Goal: Information Seeking & Learning: Learn about a topic

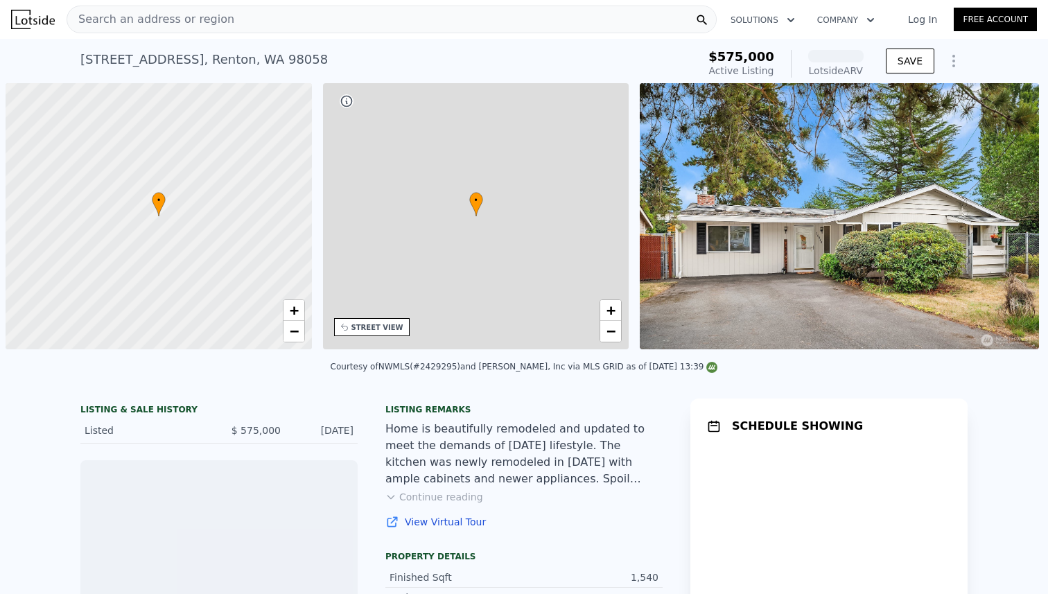
scroll to position [0, 6]
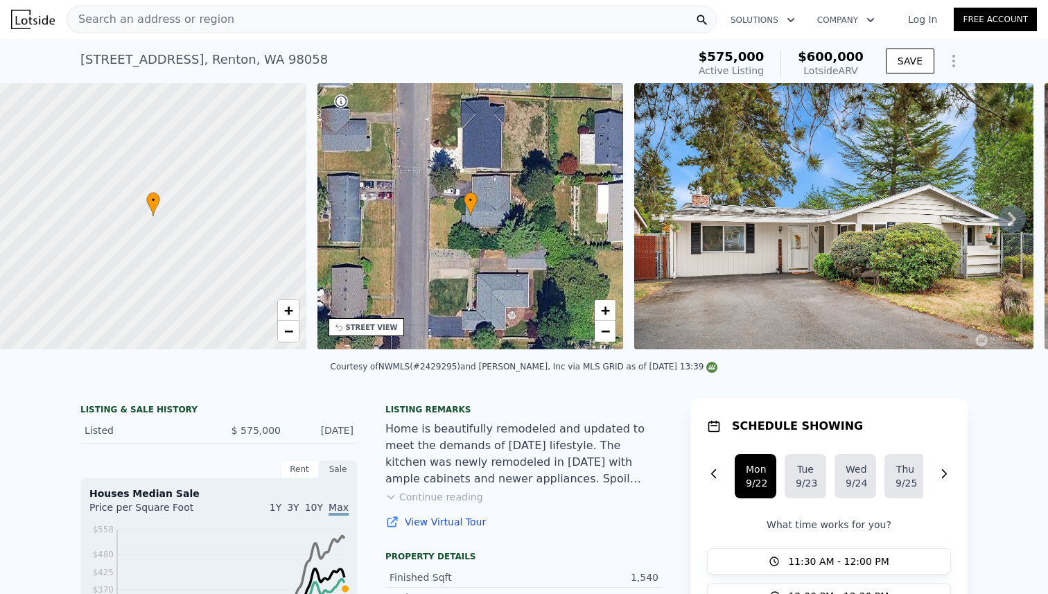
click at [339, 28] on div "Search an address or region" at bounding box center [392, 20] width 650 height 28
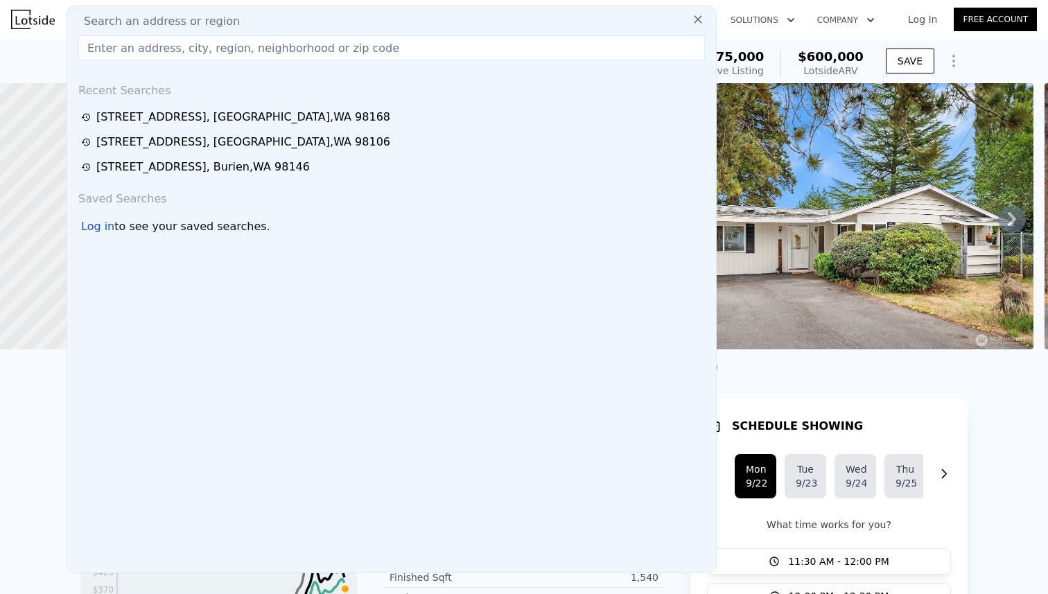
click at [339, 15] on div "Search an address or region" at bounding box center [391, 21] width 637 height 17
click at [337, 51] on input "text" at bounding box center [391, 47] width 626 height 25
paste input "[STREET_ADDRESS]"
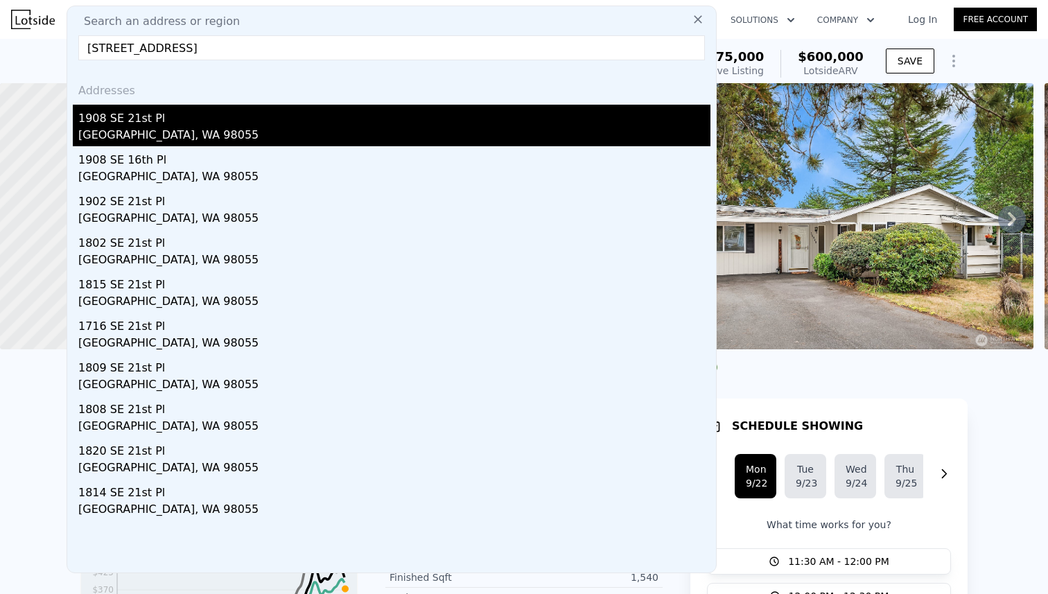
type input "[STREET_ADDRESS]"
click at [224, 132] on div "[GEOGRAPHIC_DATA], WA 98055" at bounding box center [394, 136] width 632 height 19
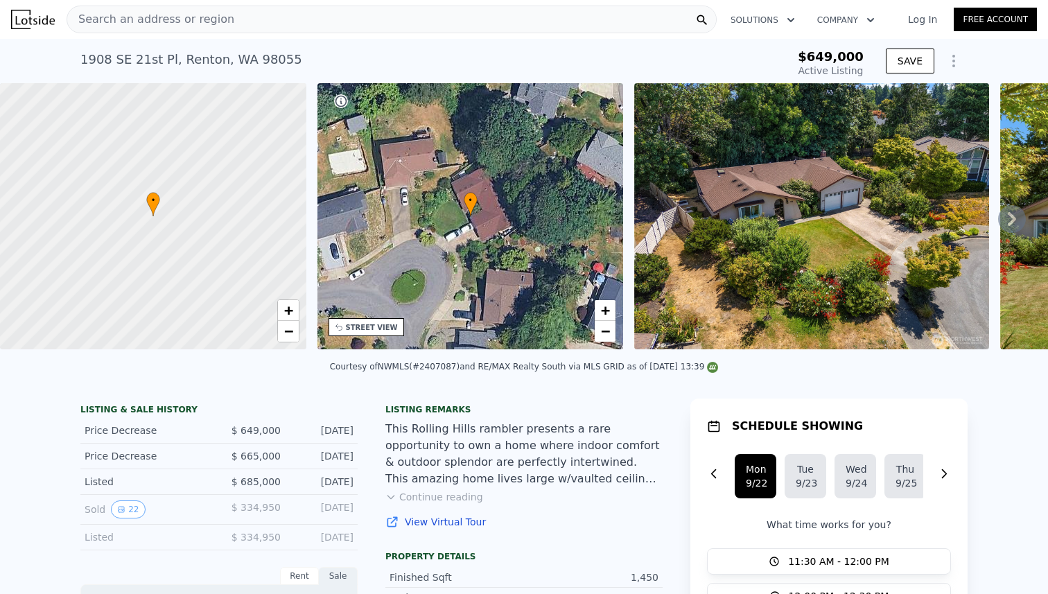
click at [220, 30] on div "Search an address or region" at bounding box center [392, 20] width 650 height 28
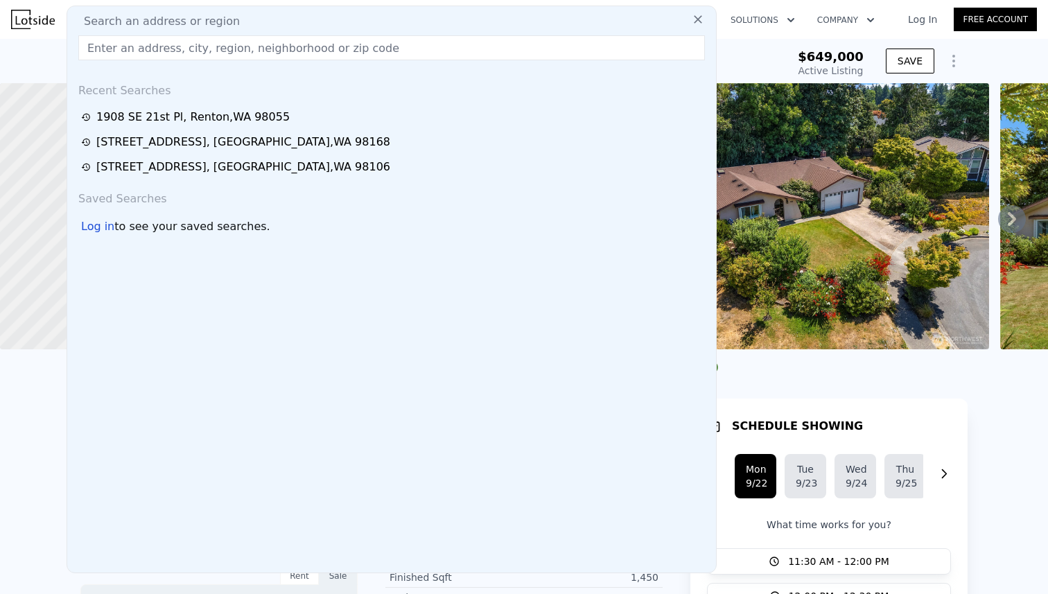
click at [240, 59] on input "text" at bounding box center [391, 47] width 626 height 25
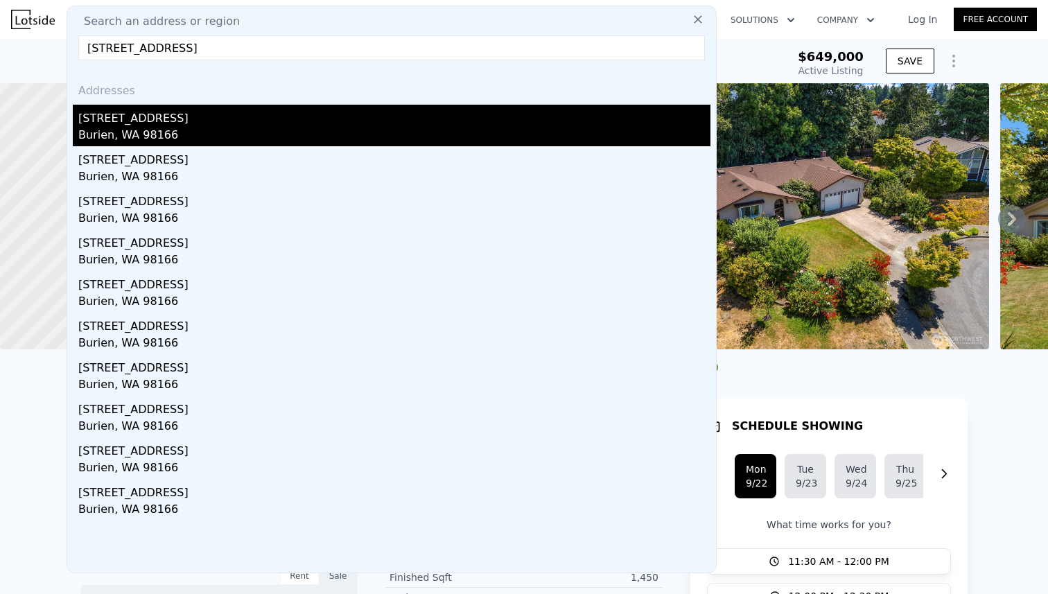
type input "14222 4th Ave SW, Burien, WA 98166"
click at [194, 129] on div "Burien, WA 98166" at bounding box center [394, 136] width 632 height 19
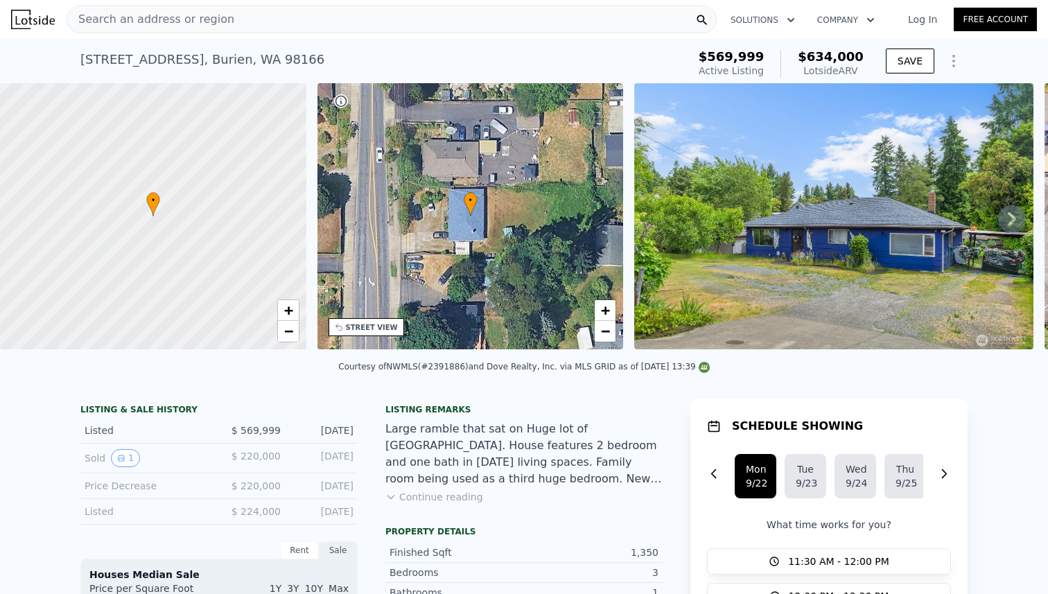
click at [498, 17] on div "Search an address or region" at bounding box center [392, 20] width 650 height 28
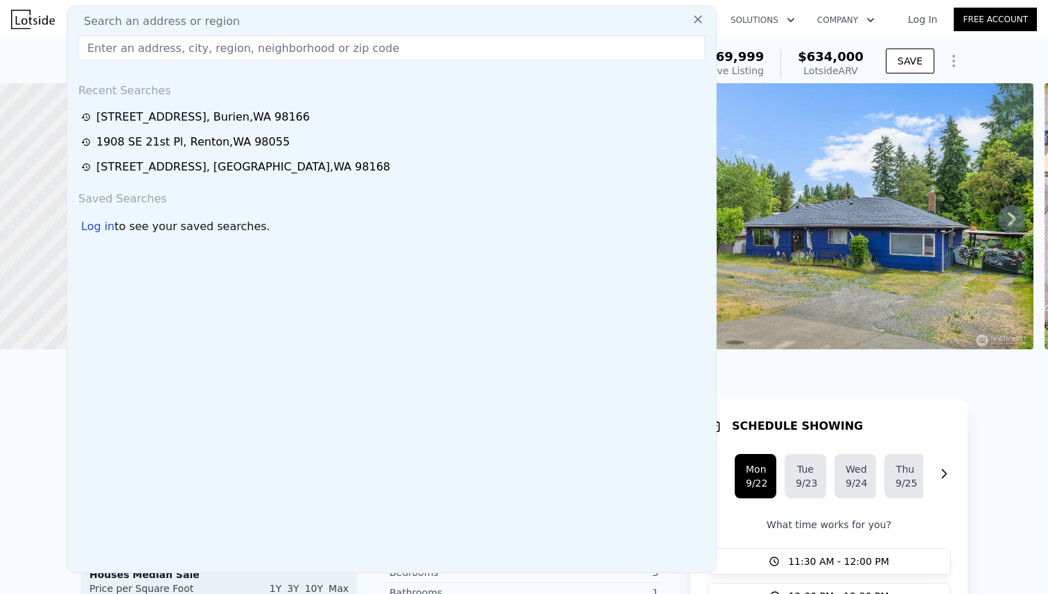
click at [488, 46] on input "text" at bounding box center [391, 47] width 626 height 25
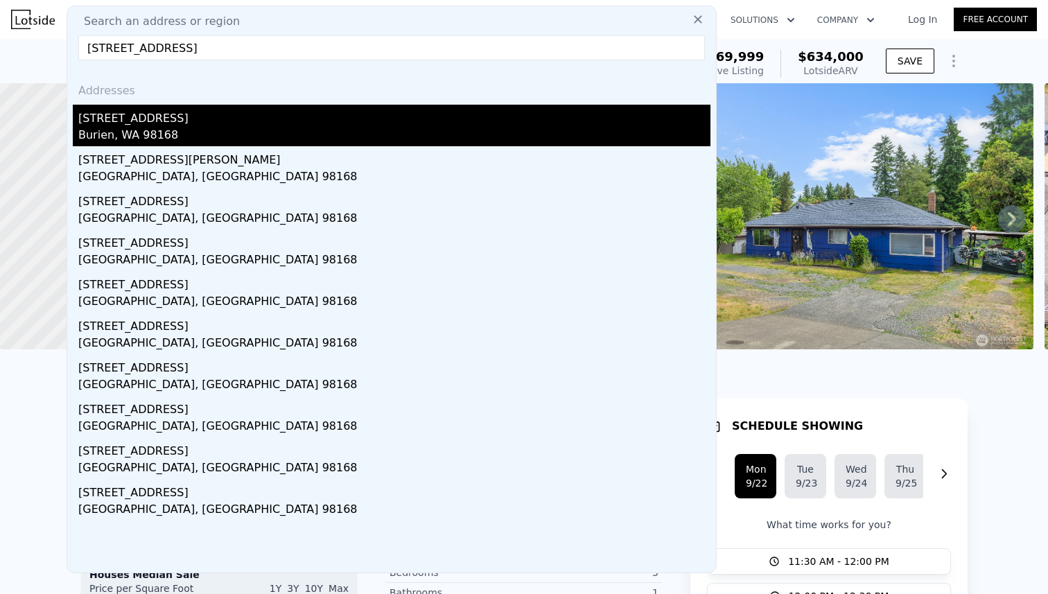
type input "12438 9th Ave S, Seattle, WA 98168"
click at [240, 137] on div "Burien, WA 98168" at bounding box center [394, 136] width 632 height 19
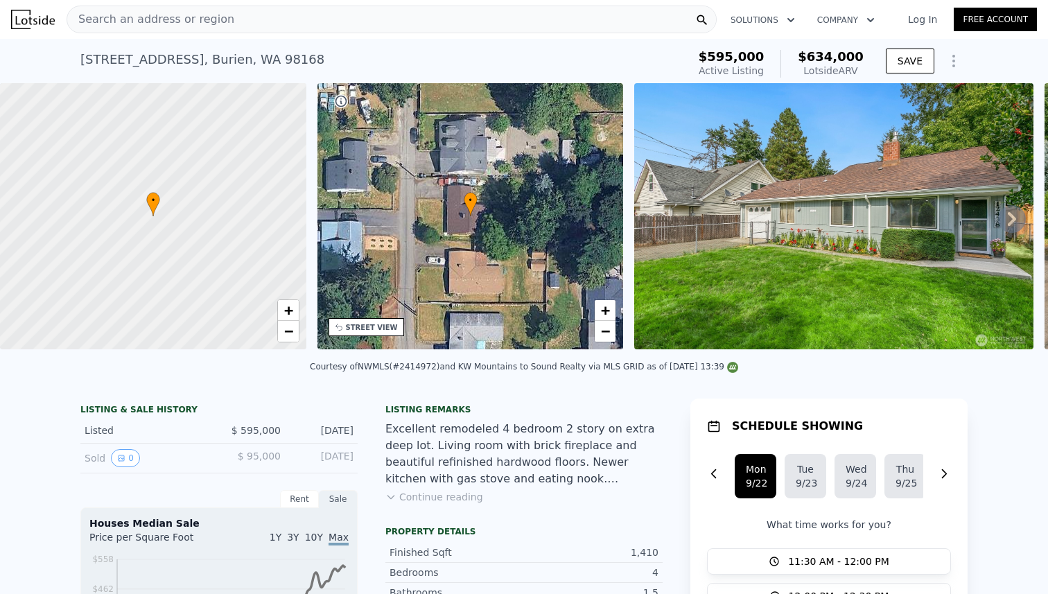
click at [455, 26] on div "Search an address or region" at bounding box center [392, 20] width 650 height 28
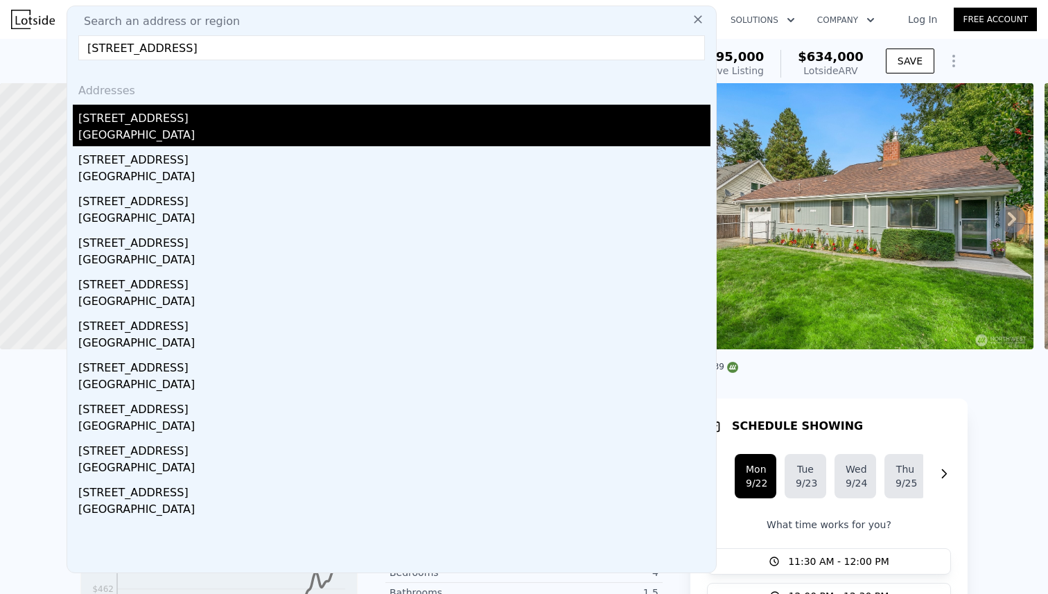
type input "5202 35th Ave SW, Seattle, WA 98126"
click at [155, 127] on div "Seattle, WA 98126" at bounding box center [394, 136] width 632 height 19
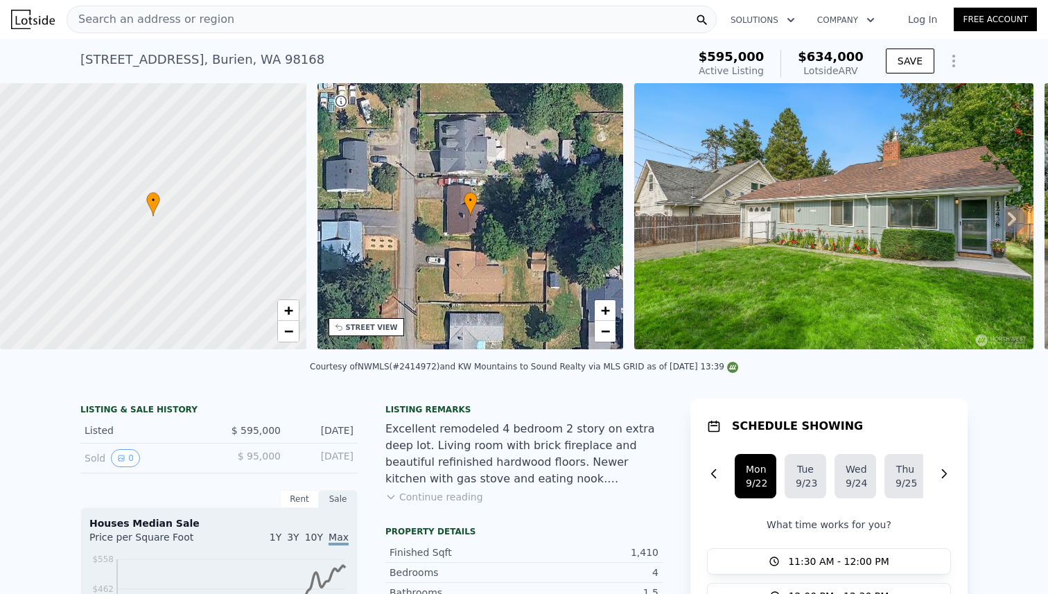
type input "710"
type input "1296"
type input "4840"
type input "6400"
type input "$ 629,000"
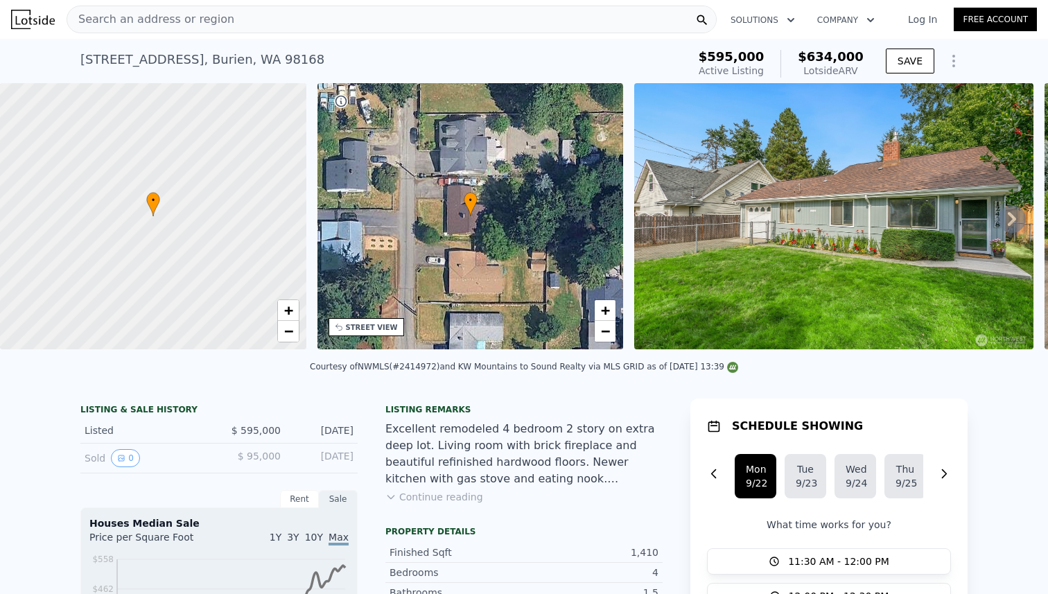
type input "6"
type input "-$ 43,577"
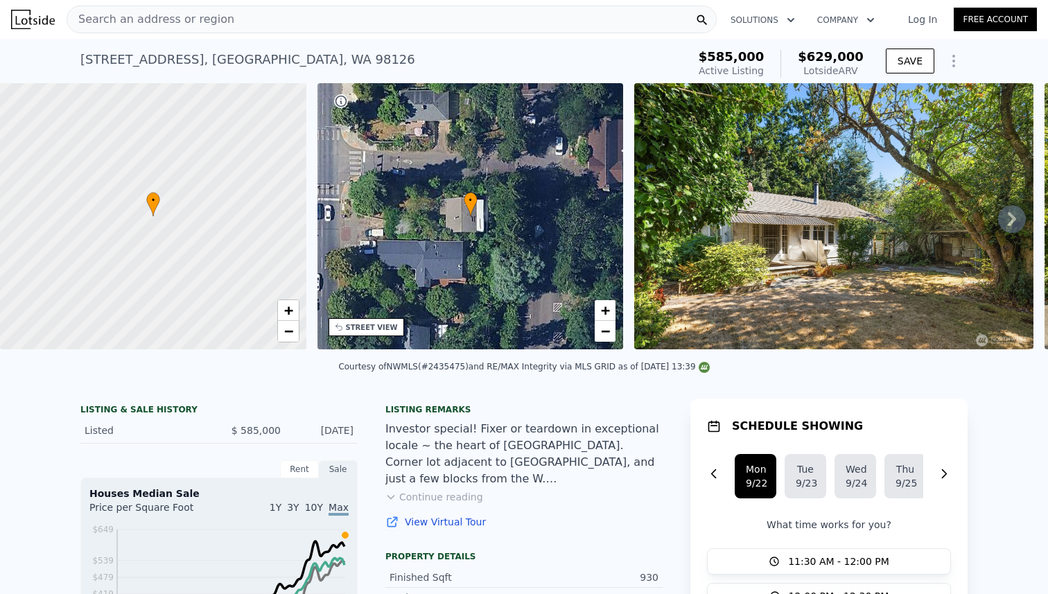
click at [383, 21] on div "Search an address or region" at bounding box center [392, 20] width 650 height 28
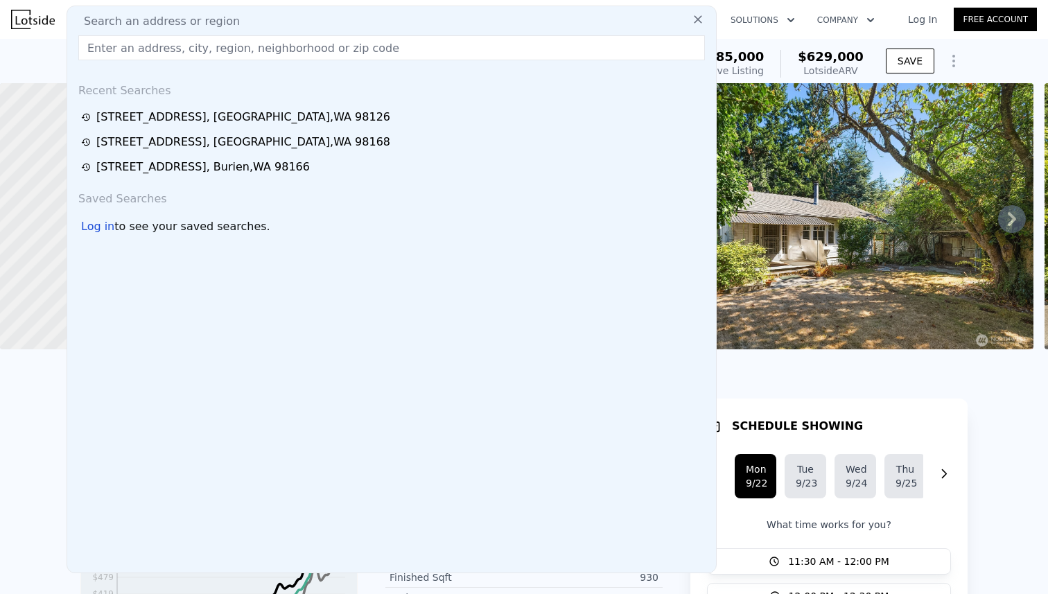
click at [365, 49] on input "text" at bounding box center [391, 47] width 626 height 25
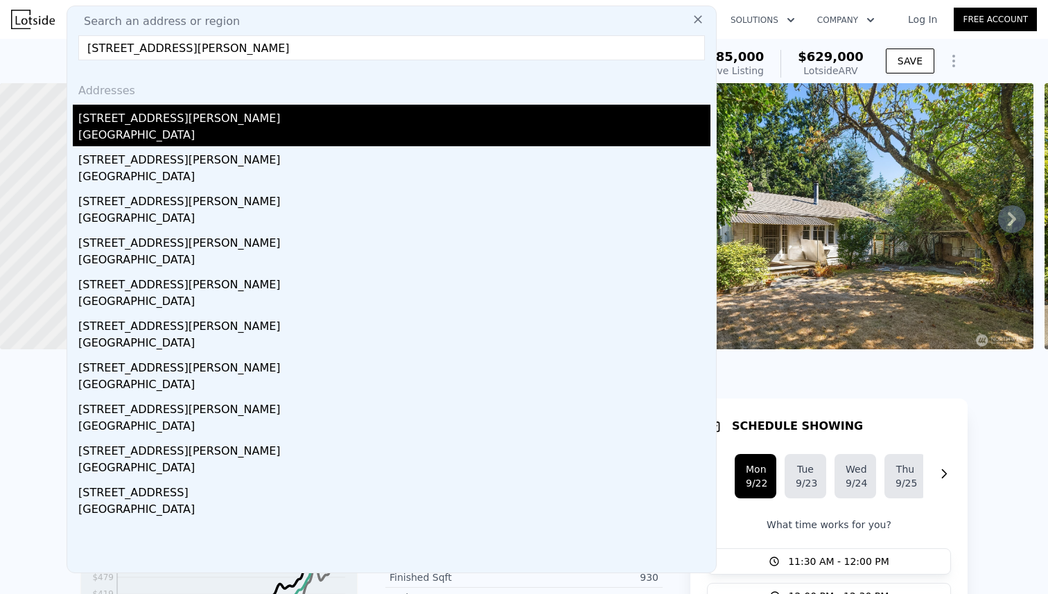
type input "4939 SW Bruce St, Seattle, WA 98136"
click at [179, 119] on div "[STREET_ADDRESS][PERSON_NAME]" at bounding box center [394, 116] width 632 height 22
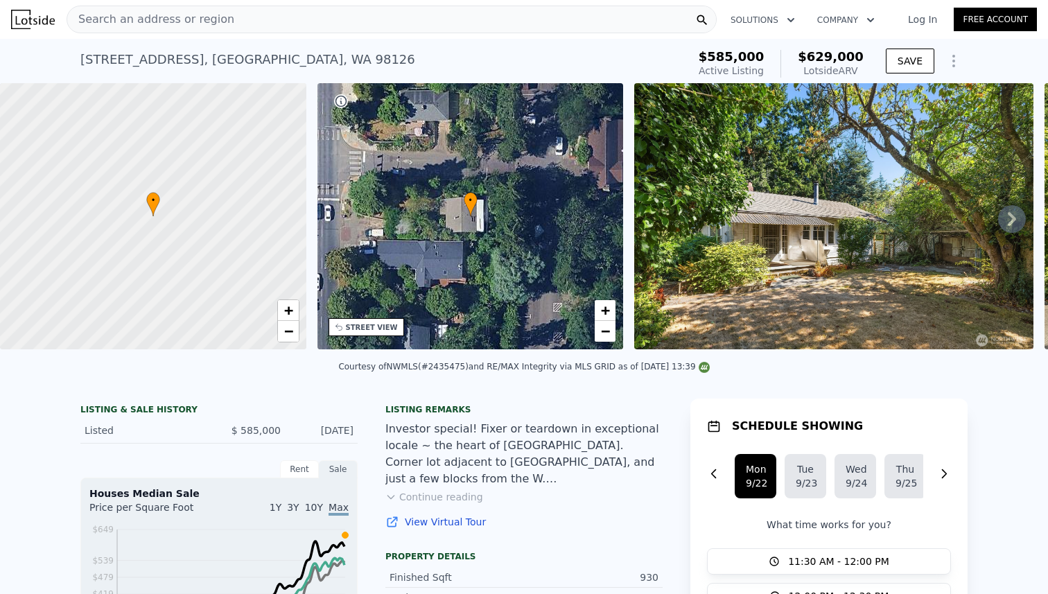
type input "3"
type input "2.75"
type input "1110"
type input "1850"
type input "4255"
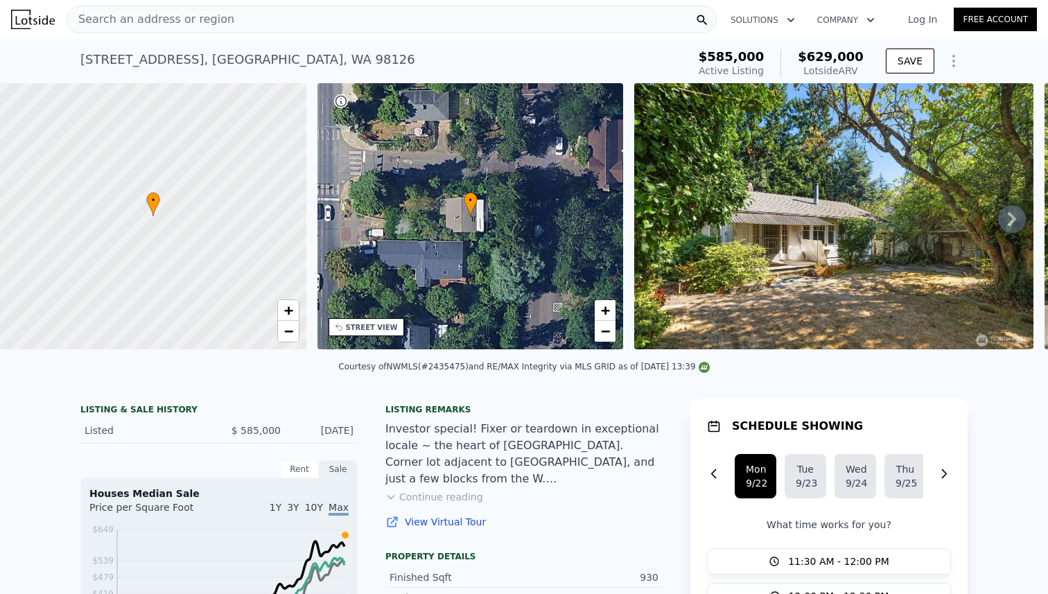
type input "6750"
type input "$ 960,000"
type input "7"
type input "$ 401,281"
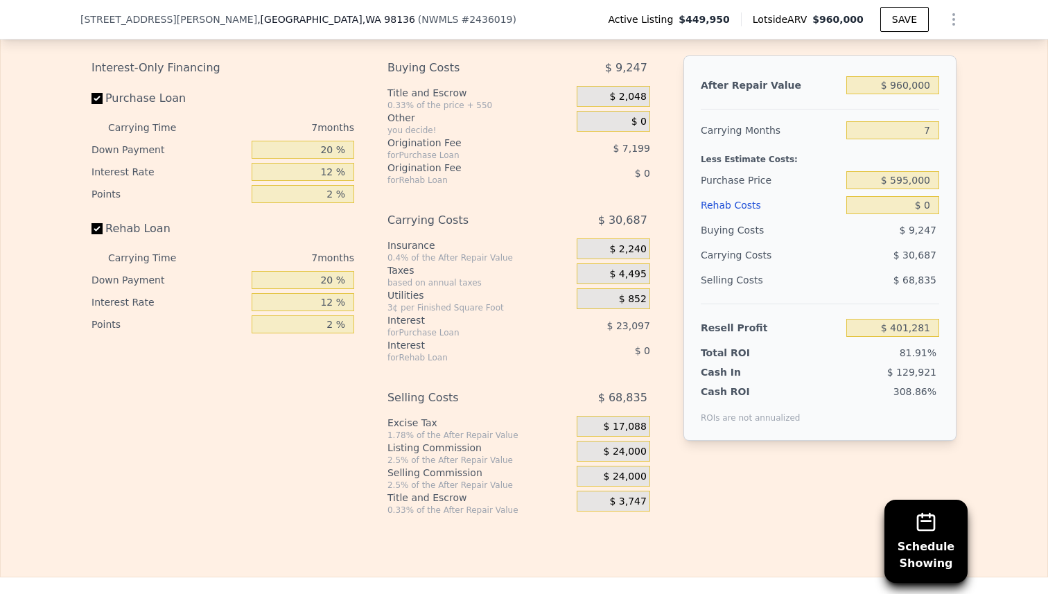
scroll to position [2357, 0]
drag, startPoint x: 934, startPoint y: 205, endPoint x: 919, endPoint y: 205, distance: 15.2
click at [919, 205] on input "$ 0" at bounding box center [892, 204] width 93 height 18
type input "$ 0"
type input "$ 2"
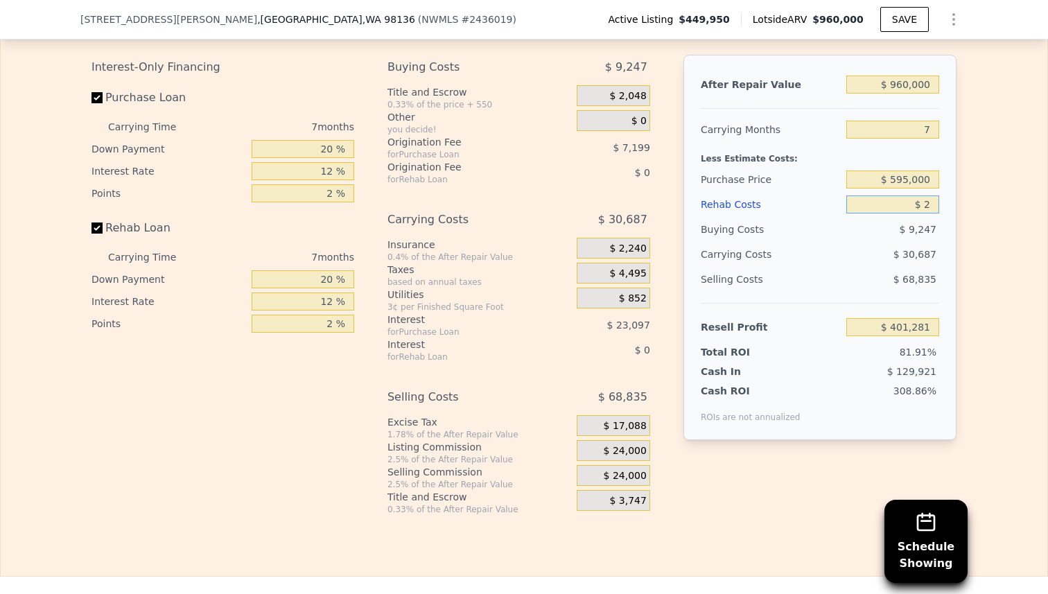
type input "$ 401,279"
type input "$ 20"
type input "$ 401,261"
type input "$ 200"
type input "$ 401,071"
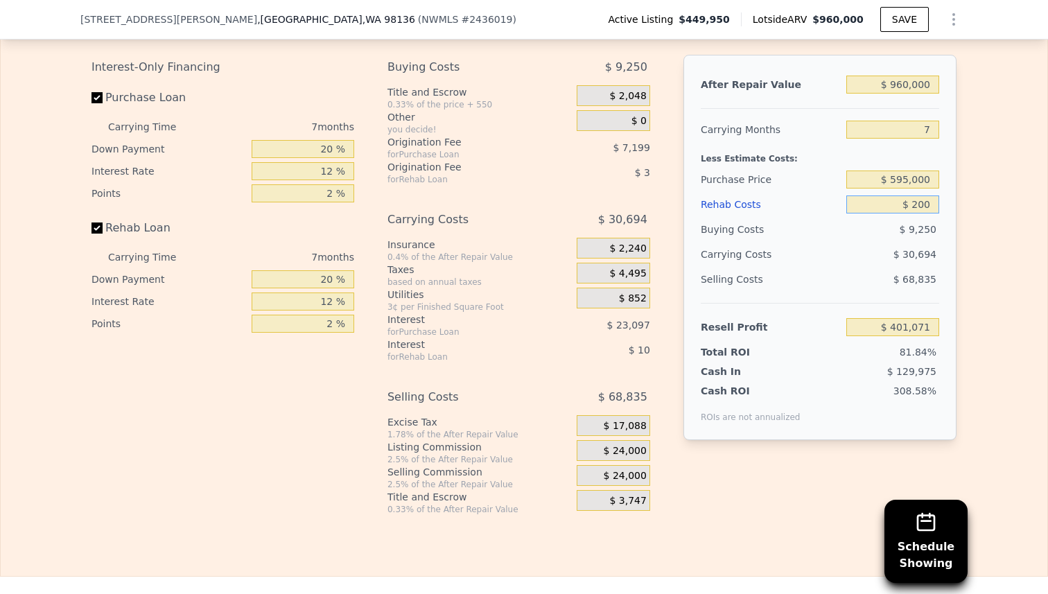
type input "$ 2,000"
type input "$ 399,144"
type input "$ 20,000"
type input "$ 379,932"
type input "$ 200,000"
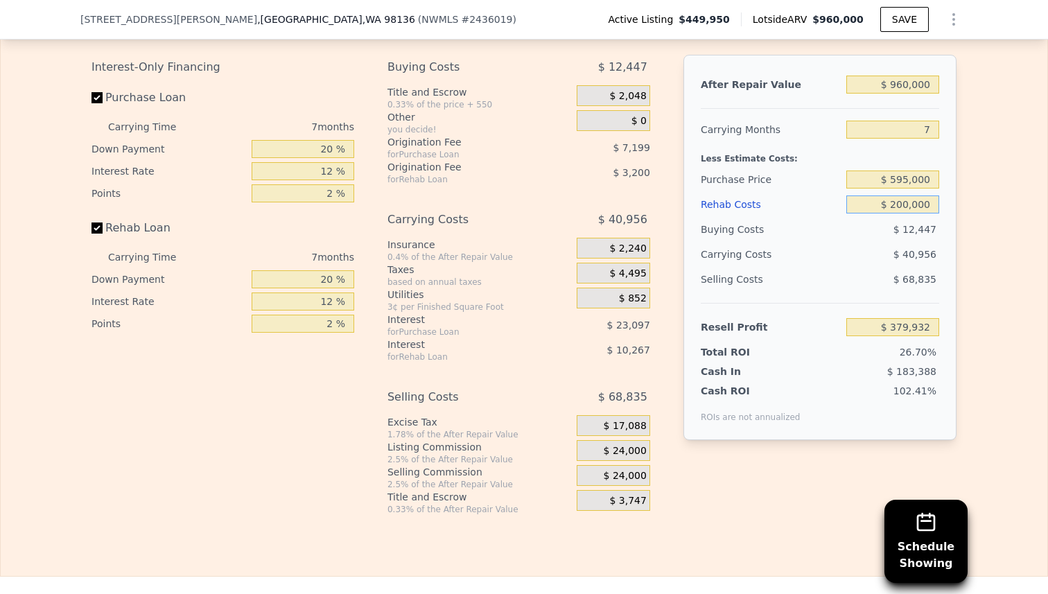
type input "$ 187,812"
type input "$ 200,000"
click at [856, 277] on div "$ 68,835" at bounding box center [893, 279] width 94 height 25
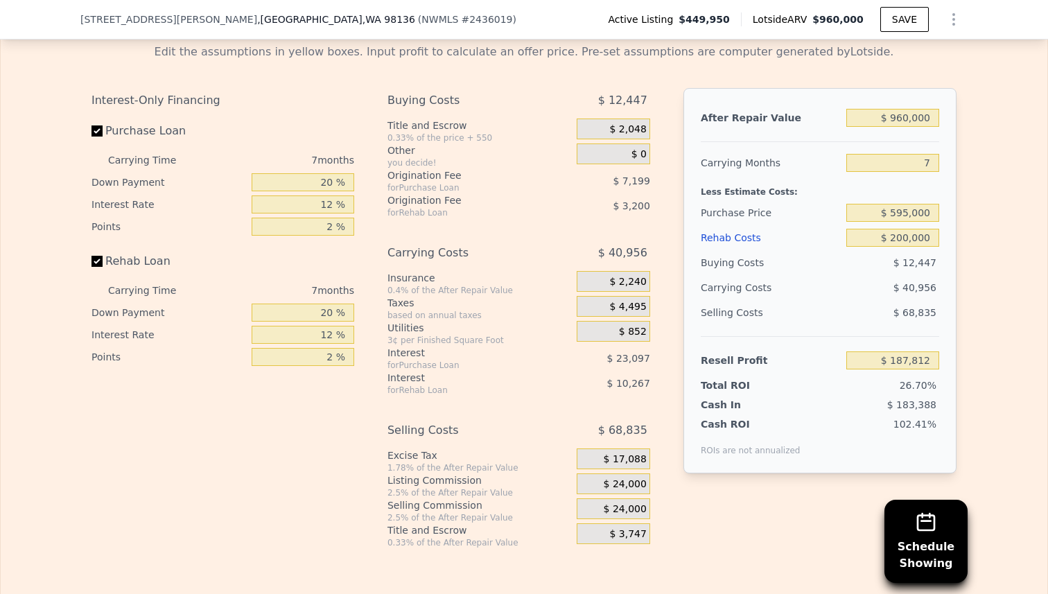
scroll to position [2323, 0]
click at [98, 261] on input "Rehab Loan" at bounding box center [96, 261] width 11 height 11
checkbox input "false"
type input "$ 201,281"
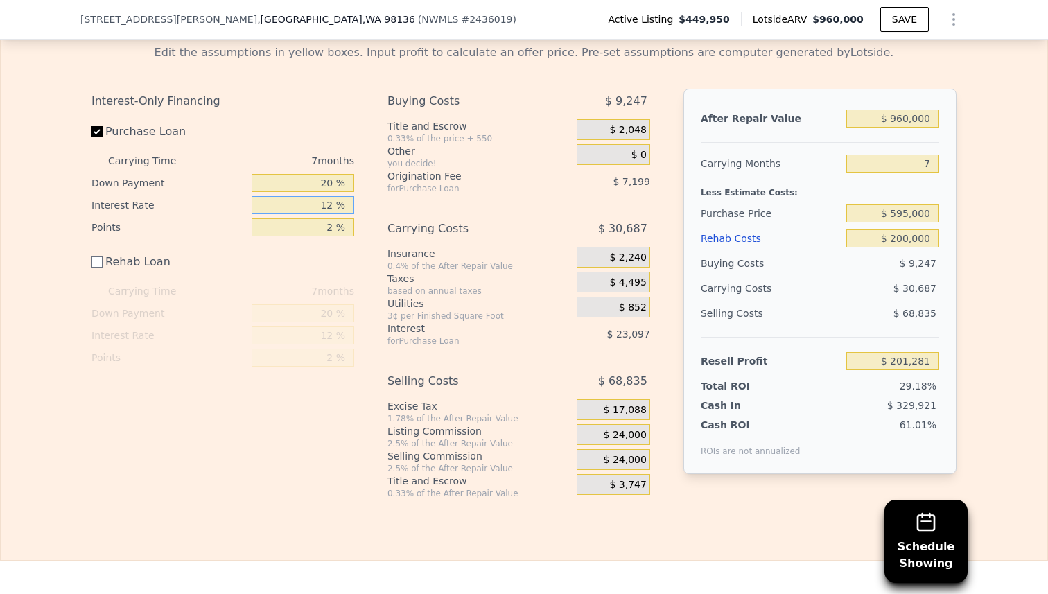
drag, startPoint x: 333, startPoint y: 204, endPoint x: 319, endPoint y: 204, distance: 13.9
click at [319, 204] on input "12 %" at bounding box center [303, 205] width 103 height 18
type input "5 %"
type input "$ 213,881"
type input "5.5 %"
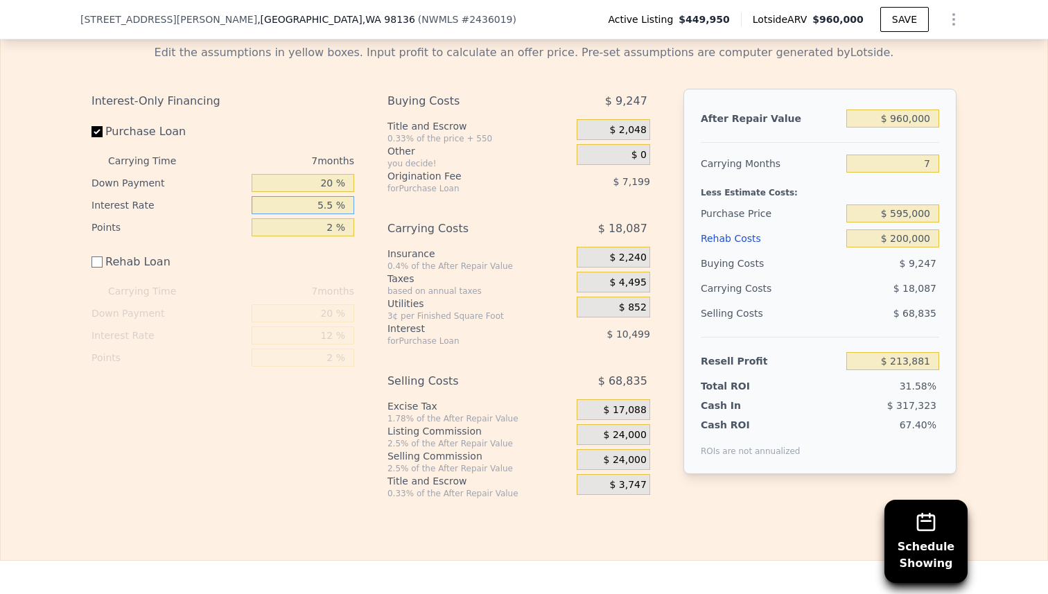
type input "$ 212,831"
type input "5.5 %"
click at [378, 210] on div "Interest-Only Financing Purchase Loan Carrying Time 7 months Down Payment 20 % …" at bounding box center [523, 294] width 865 height 410
drag, startPoint x: 328, startPoint y: 227, endPoint x: 339, endPoint y: 226, distance: 11.1
click at [339, 226] on input "2 %" at bounding box center [303, 227] width 103 height 18
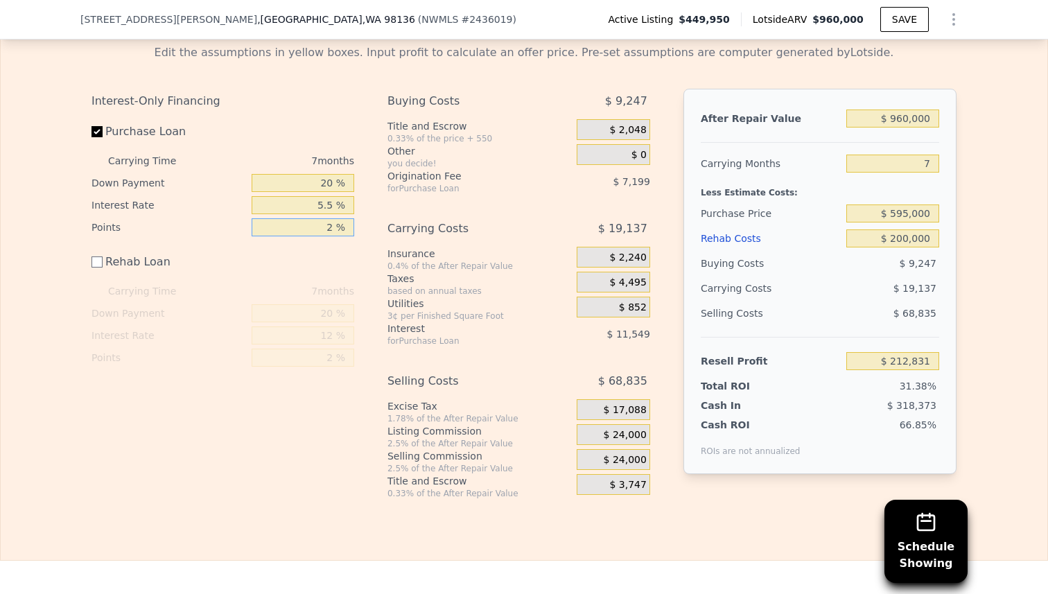
type input "0 %"
type input "$ 220,030"
type input "0 %"
click at [372, 208] on div "Interest-Only Financing Purchase Loan Carrying Time 7 months Down Payment 20 % …" at bounding box center [523, 294] width 865 height 410
drag, startPoint x: 316, startPoint y: 182, endPoint x: 339, endPoint y: 182, distance: 22.9
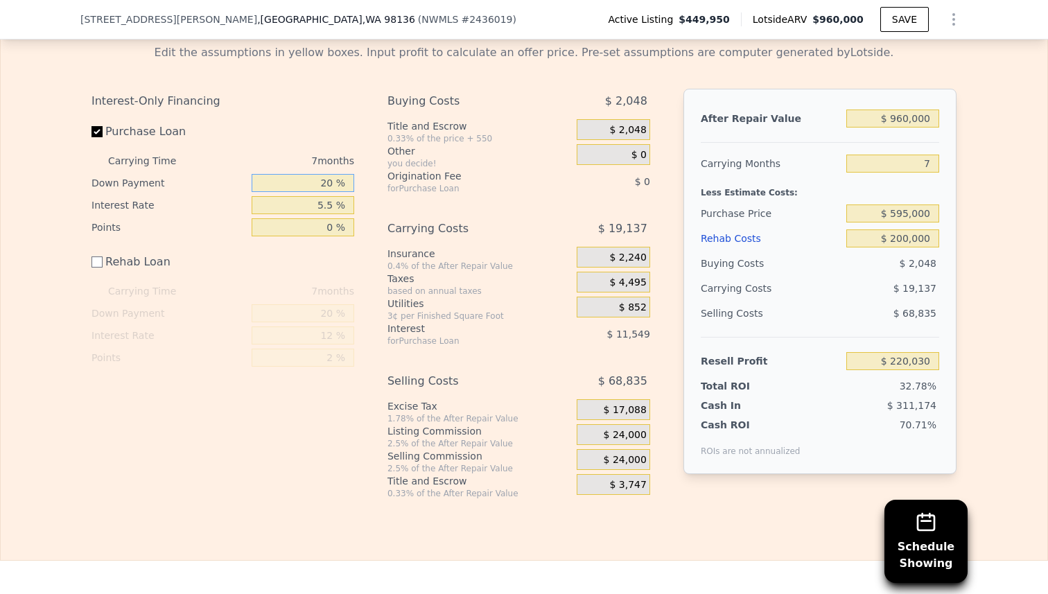
click at [339, 182] on input "20 %" at bounding box center [303, 183] width 103 height 18
click at [367, 217] on div "Interest-Only Financing Purchase Loan Carrying Time 7 months Down Payment 20 % …" at bounding box center [523, 294] width 865 height 410
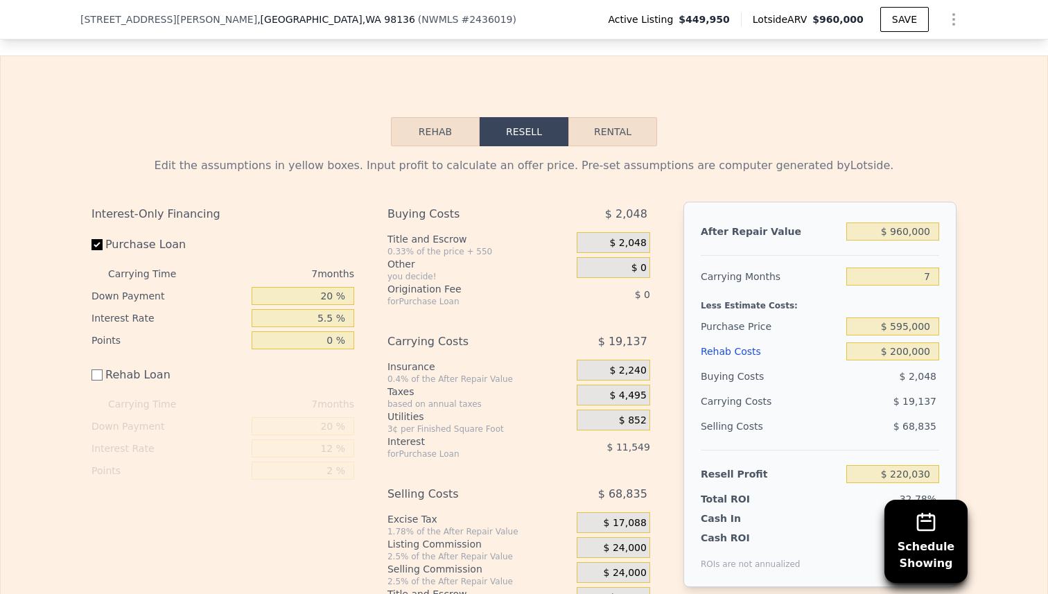
scroll to position [2218, 0]
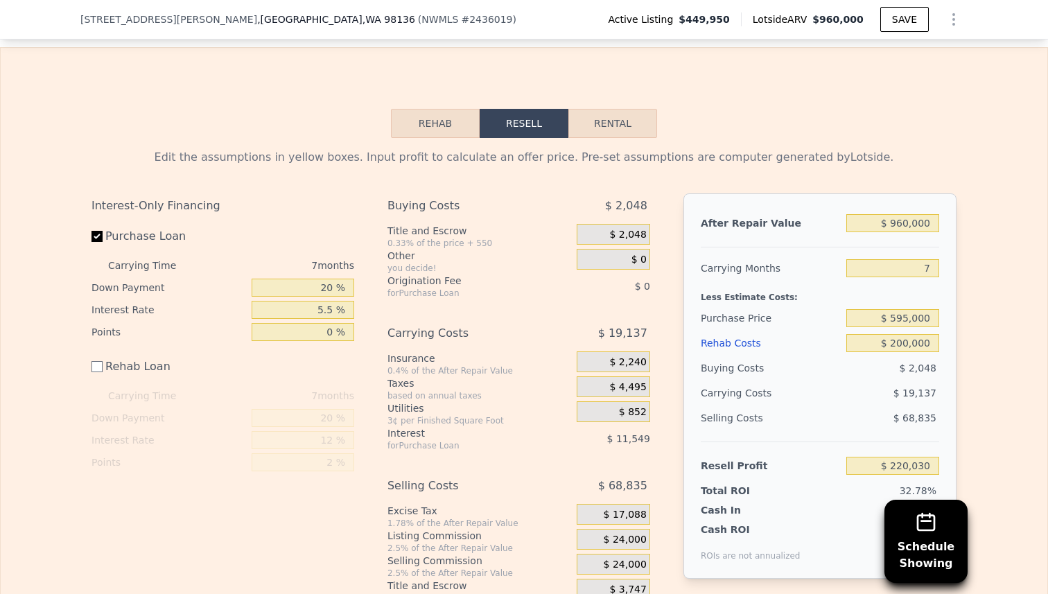
click at [438, 126] on button "Rehab" at bounding box center [435, 123] width 89 height 29
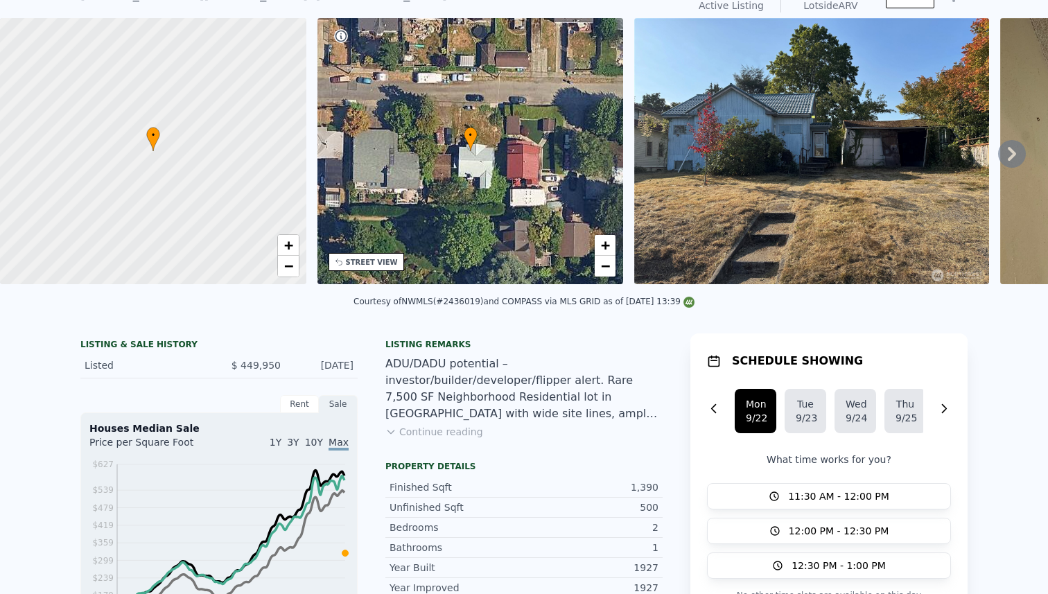
scroll to position [55, 0]
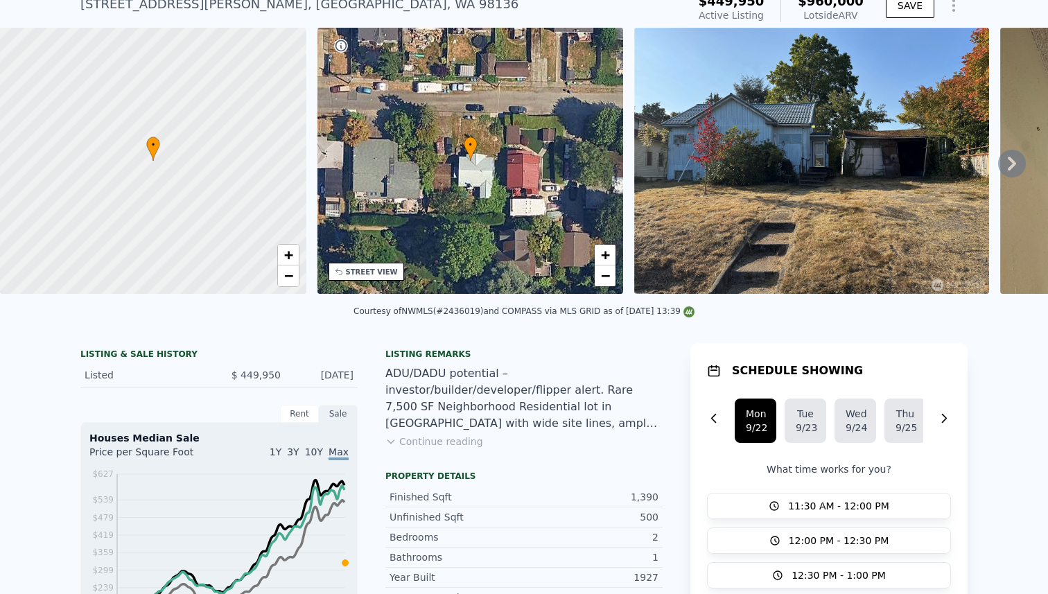
click at [439, 164] on div "• + −" at bounding box center [470, 161] width 306 height 266
click at [735, 154] on img at bounding box center [811, 161] width 355 height 266
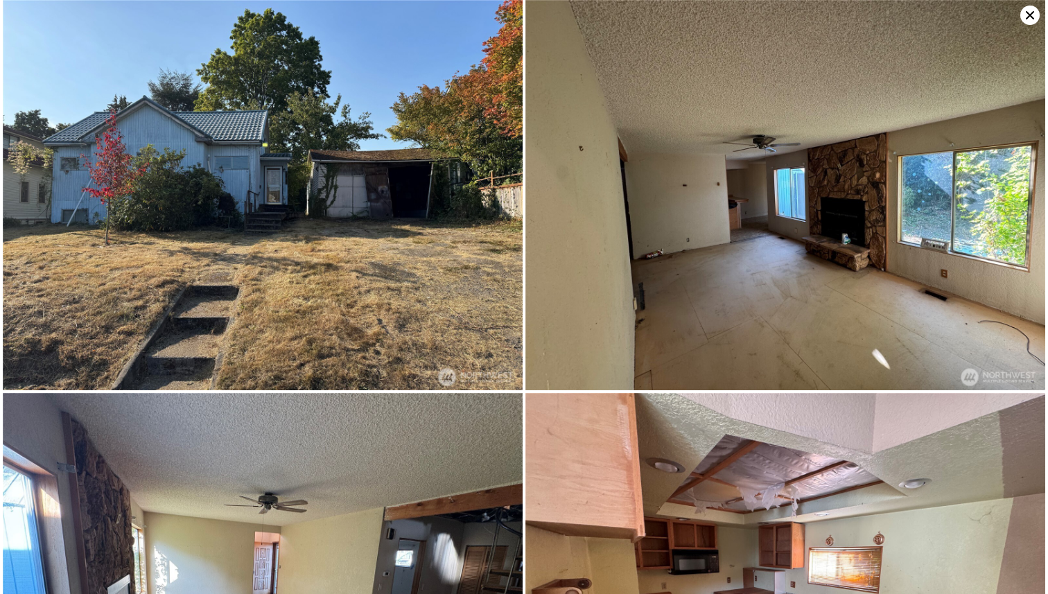
click at [390, 200] on img at bounding box center [263, 195] width 520 height 390
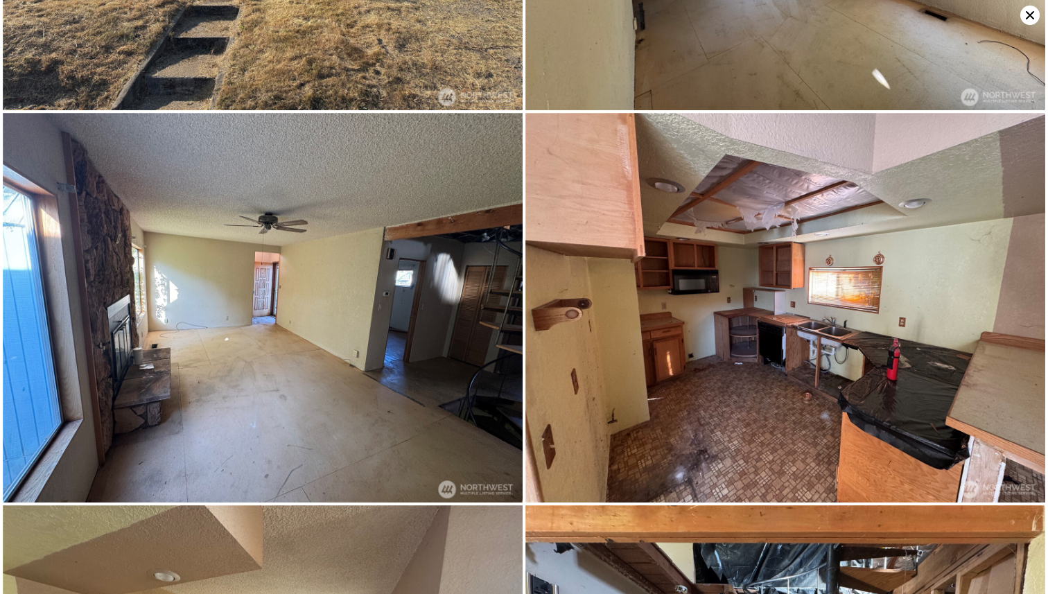
scroll to position [392, 0]
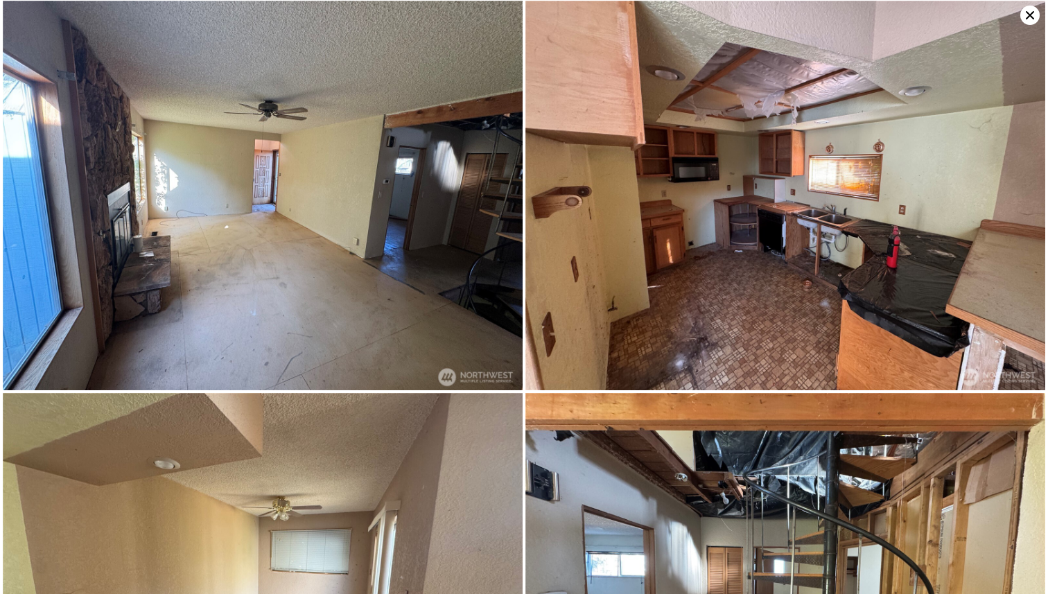
click at [407, 203] on img at bounding box center [263, 196] width 520 height 390
click at [1029, 15] on icon at bounding box center [1029, 15] width 8 height 8
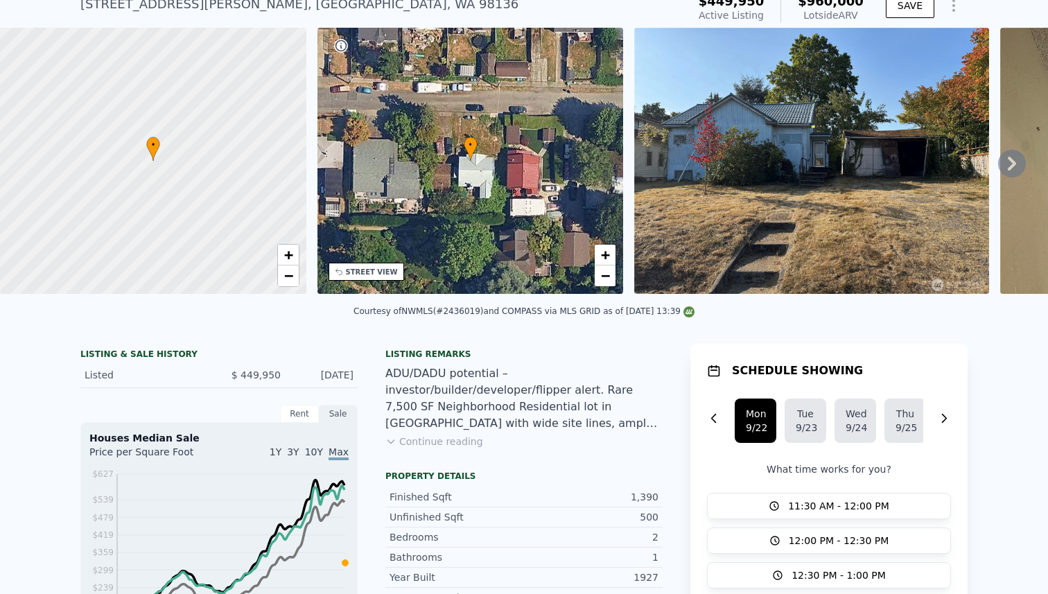
click at [699, 152] on img at bounding box center [811, 161] width 355 height 266
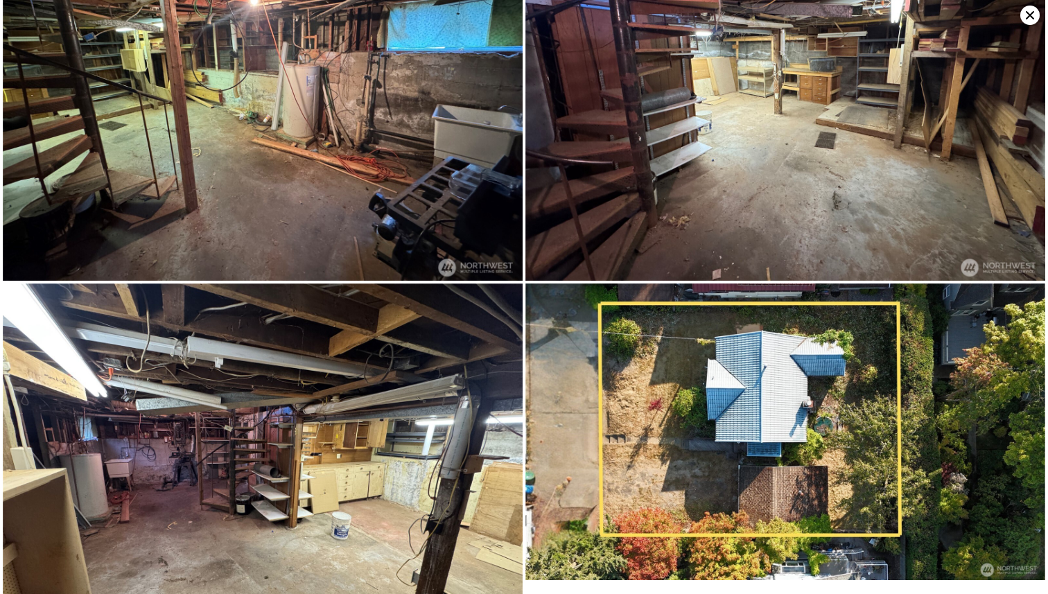
scroll to position [2151, 0]
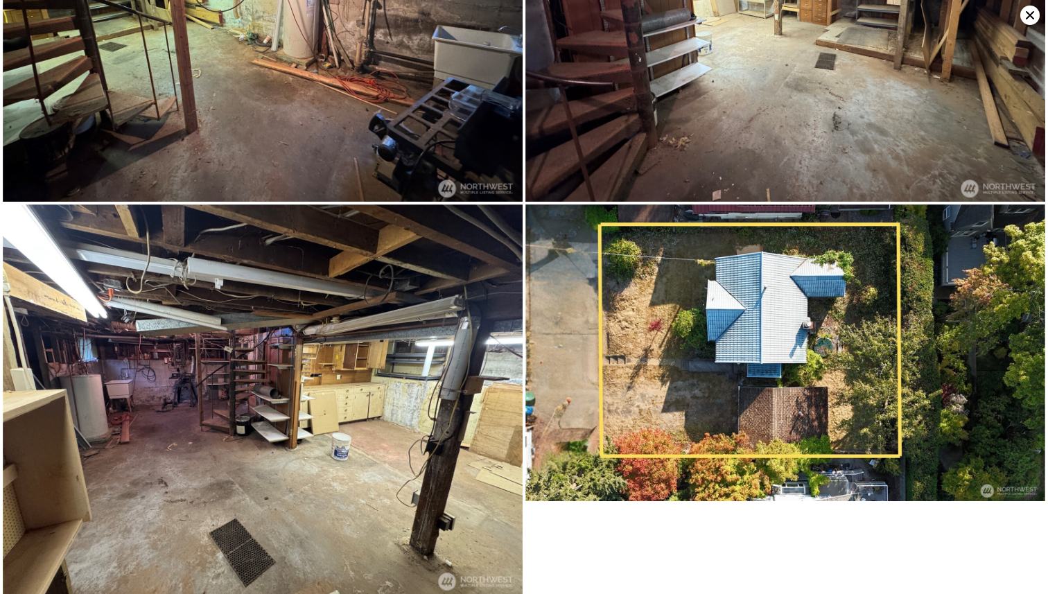
click at [327, 380] on img at bounding box center [263, 399] width 520 height 390
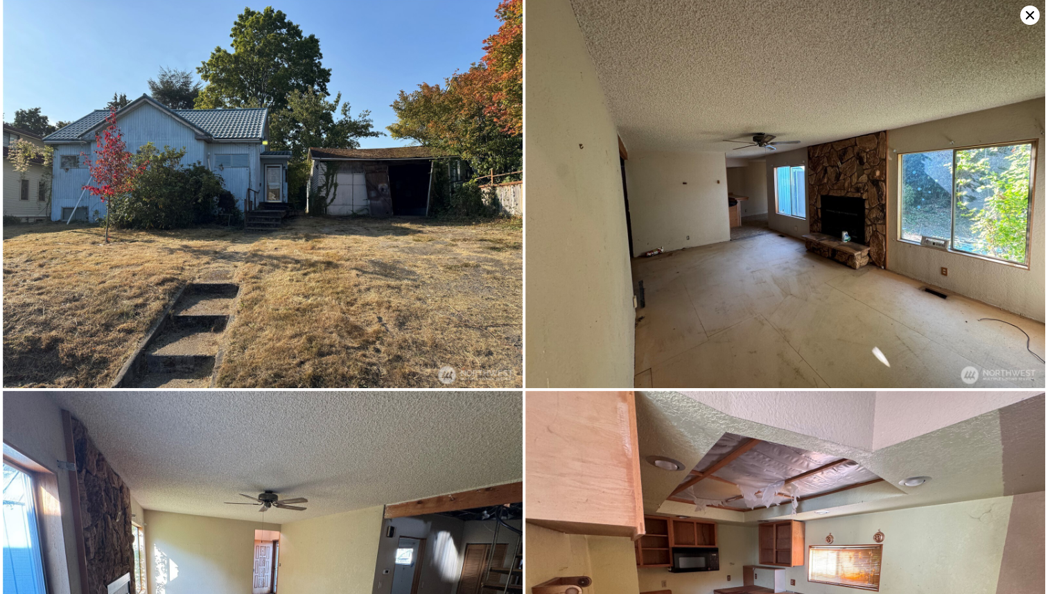
scroll to position [0, 0]
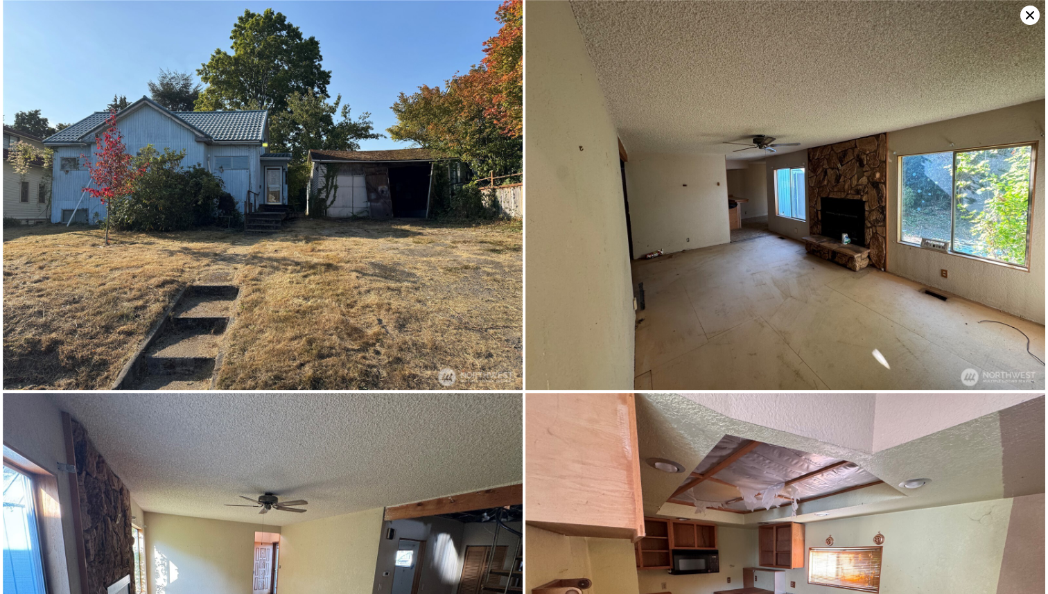
click at [1030, 13] on icon at bounding box center [1029, 15] width 8 height 8
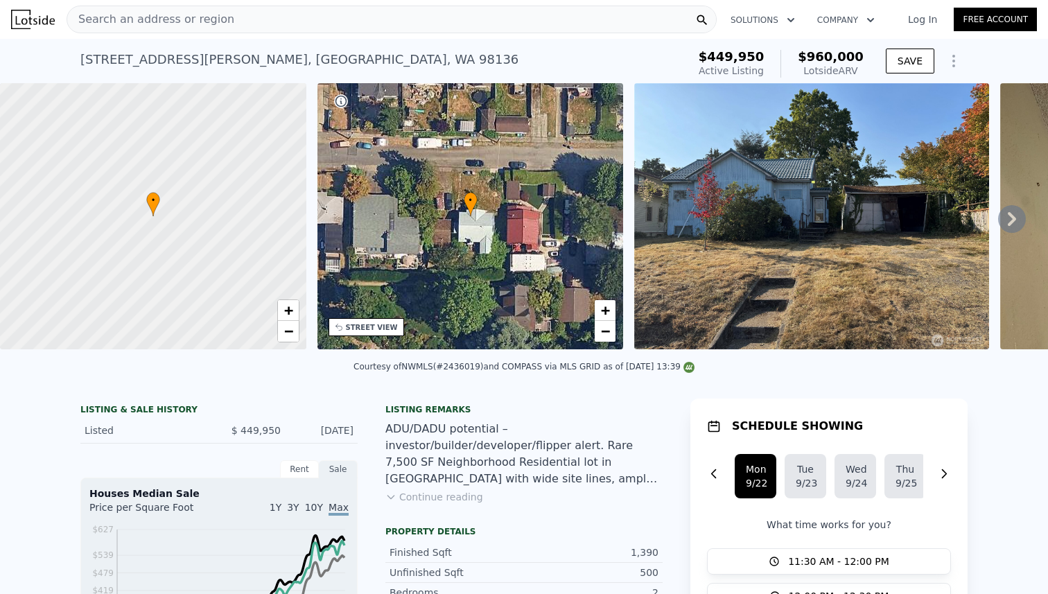
click at [784, 225] on img at bounding box center [811, 216] width 355 height 266
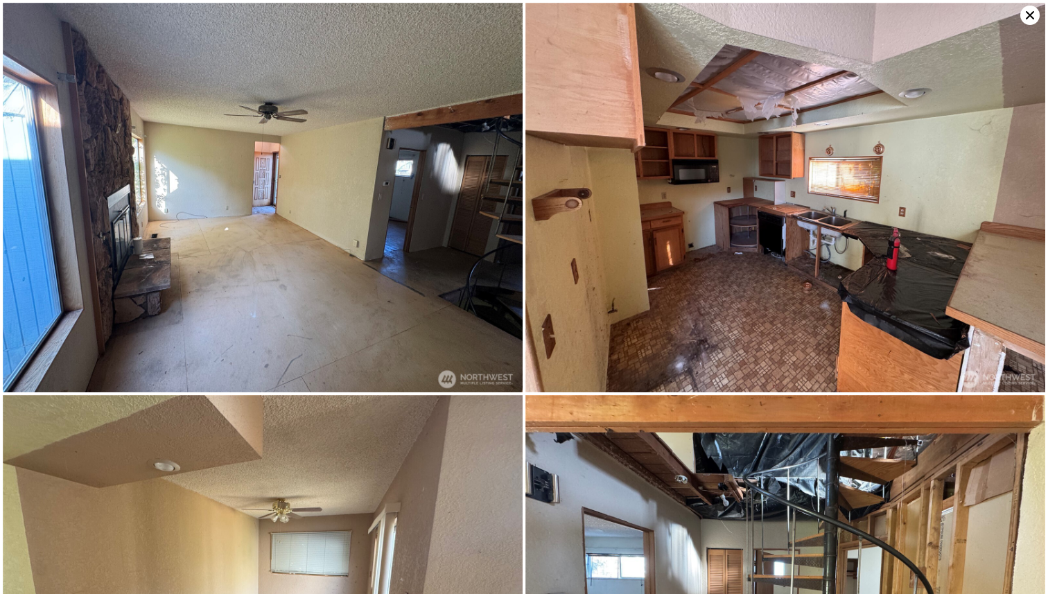
scroll to position [392, 0]
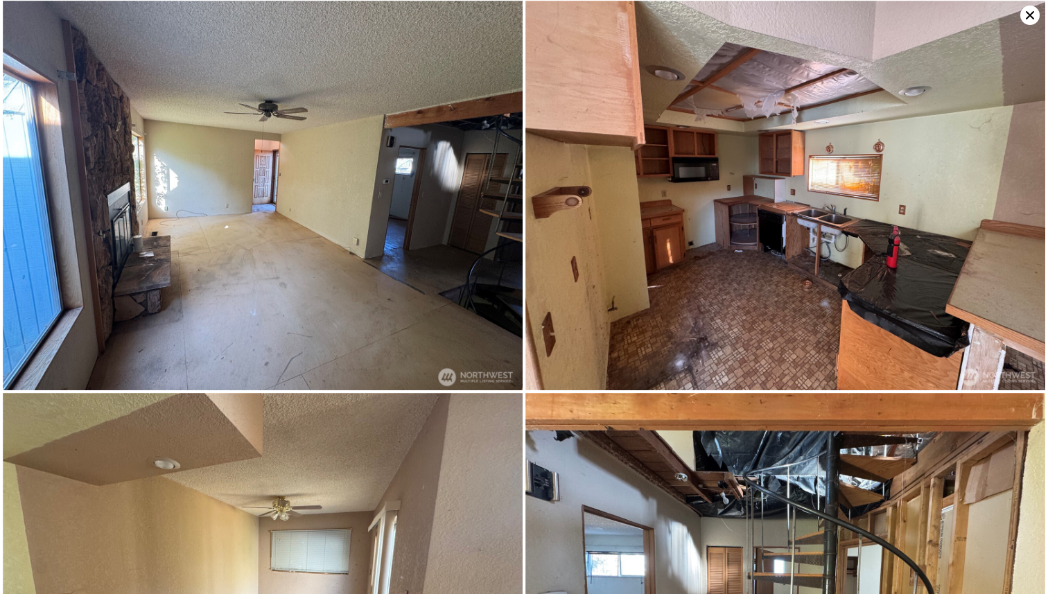
click at [1027, 15] on icon at bounding box center [1029, 15] width 19 height 19
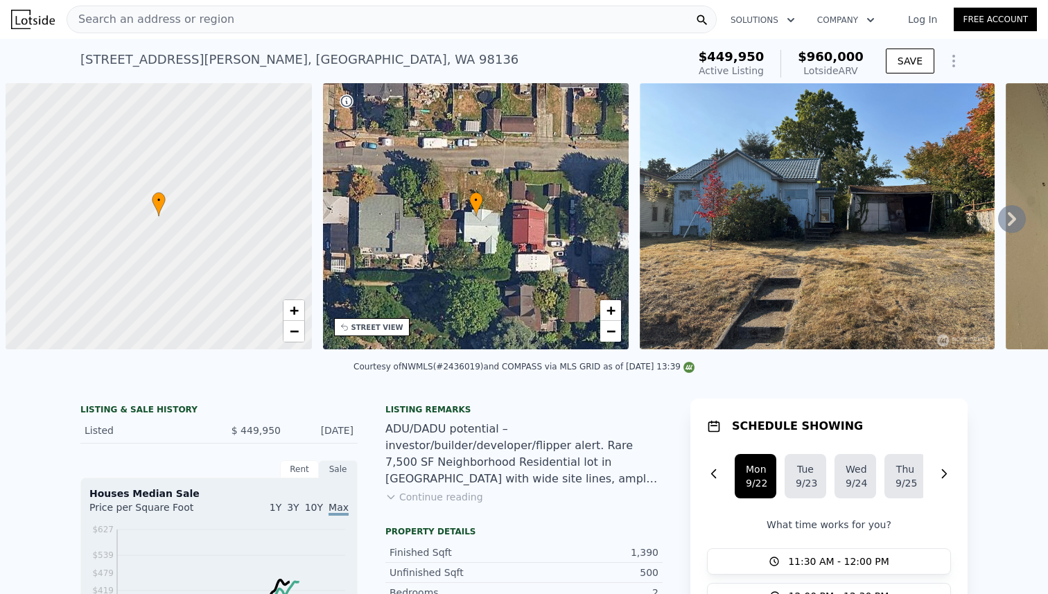
scroll to position [0, 6]
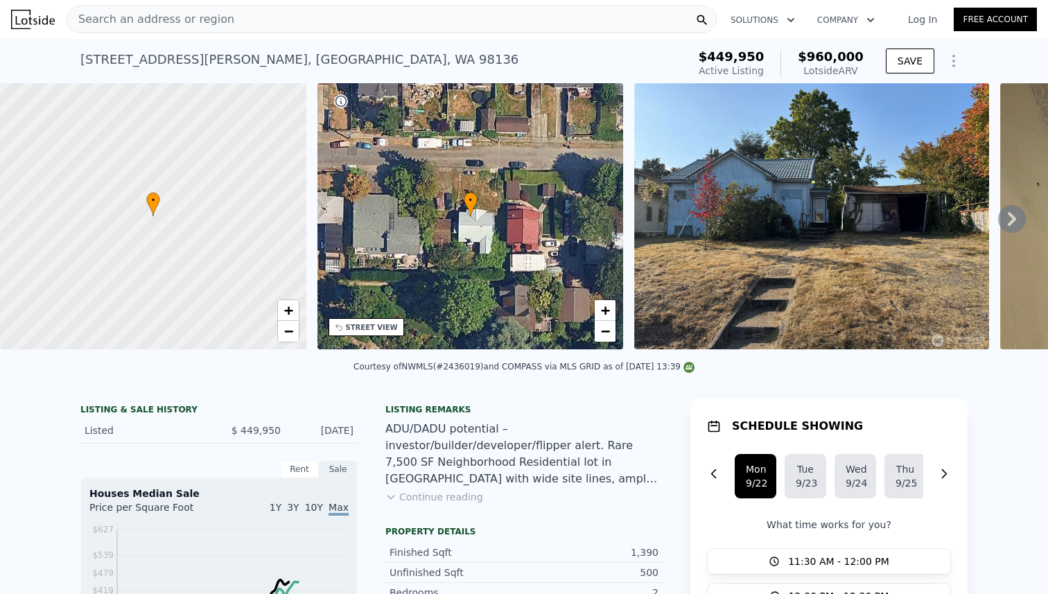
click at [386, 20] on div "Search an address or region" at bounding box center [392, 20] width 650 height 28
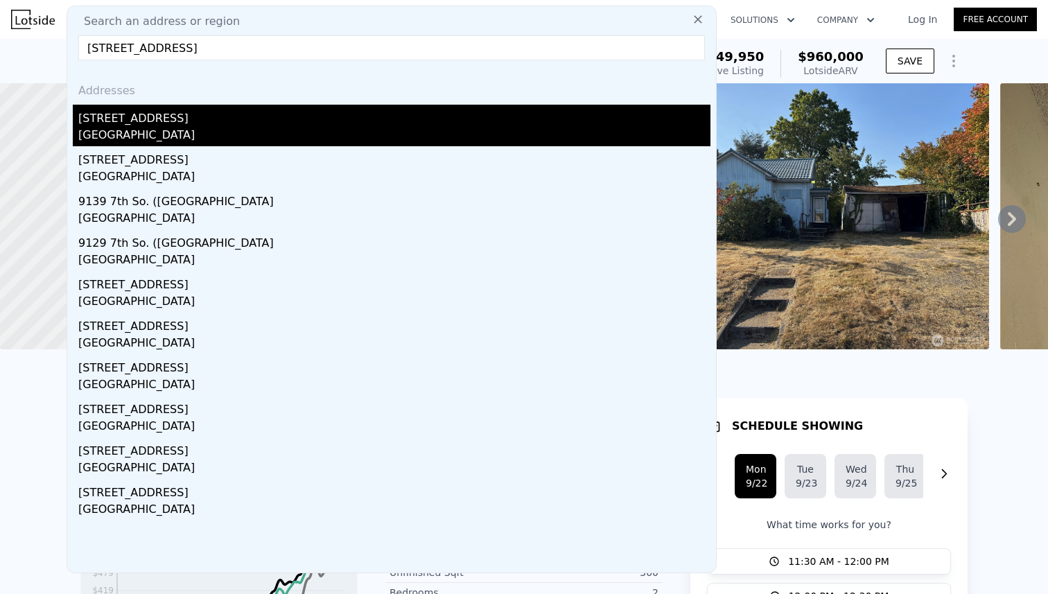
type input "[STREET_ADDRESS]"
click at [267, 122] on div "[STREET_ADDRESS]" at bounding box center [394, 116] width 632 height 22
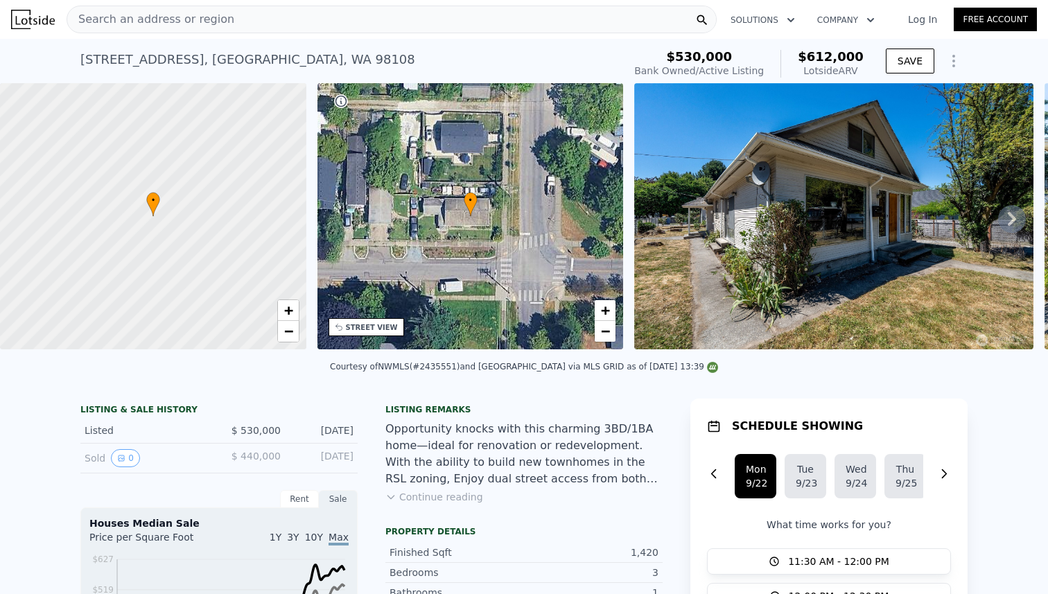
click at [216, 19] on span "Search an address or region" at bounding box center [150, 19] width 167 height 17
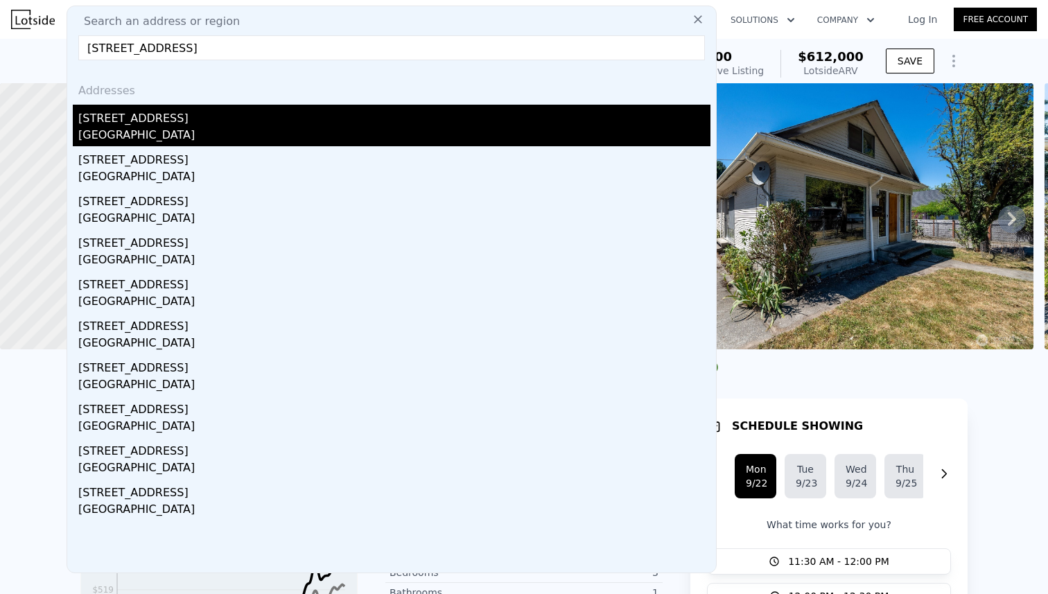
type input "[STREET_ADDRESS]"
click at [222, 118] on div "[STREET_ADDRESS]" at bounding box center [394, 116] width 632 height 22
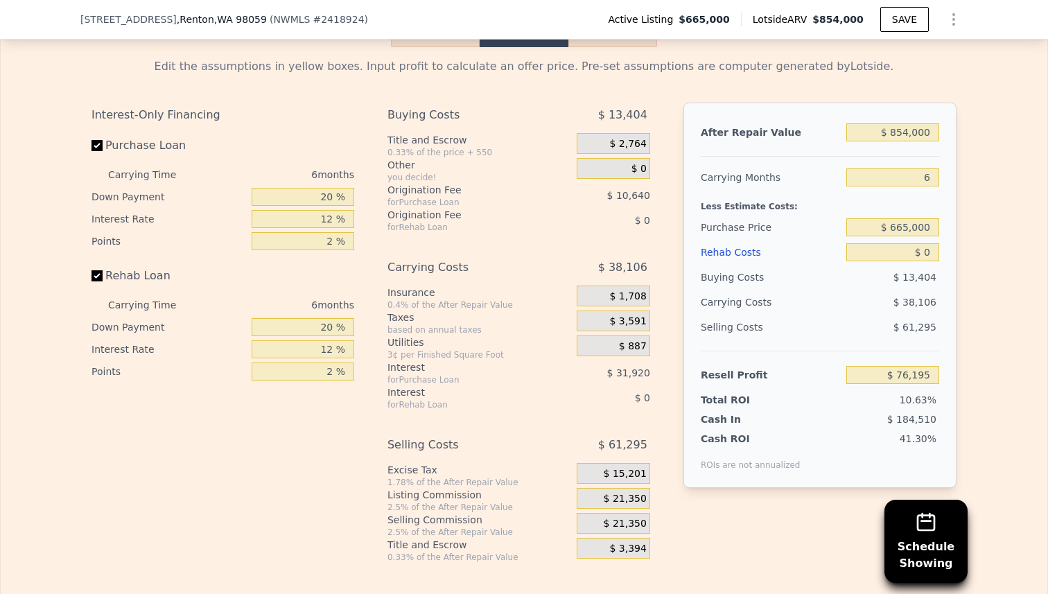
scroll to position [2264, 0]
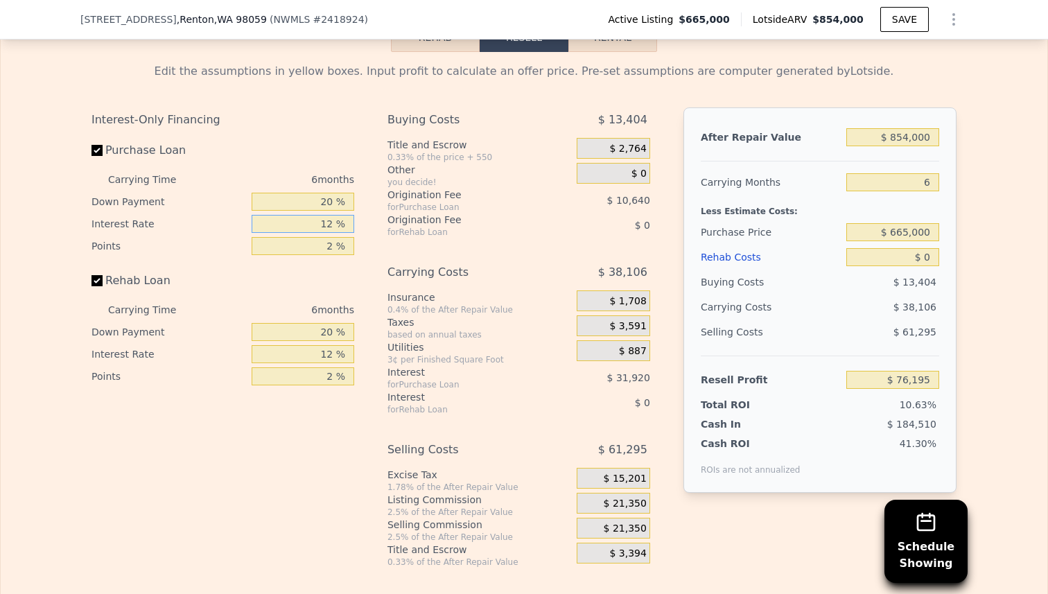
drag, startPoint x: 334, startPoint y: 224, endPoint x: 303, endPoint y: 219, distance: 31.7
click at [303, 220] on input "12 %" at bounding box center [303, 224] width 103 height 18
type input "5.5 %"
type input "$ 93,487"
type input "5.5 %"
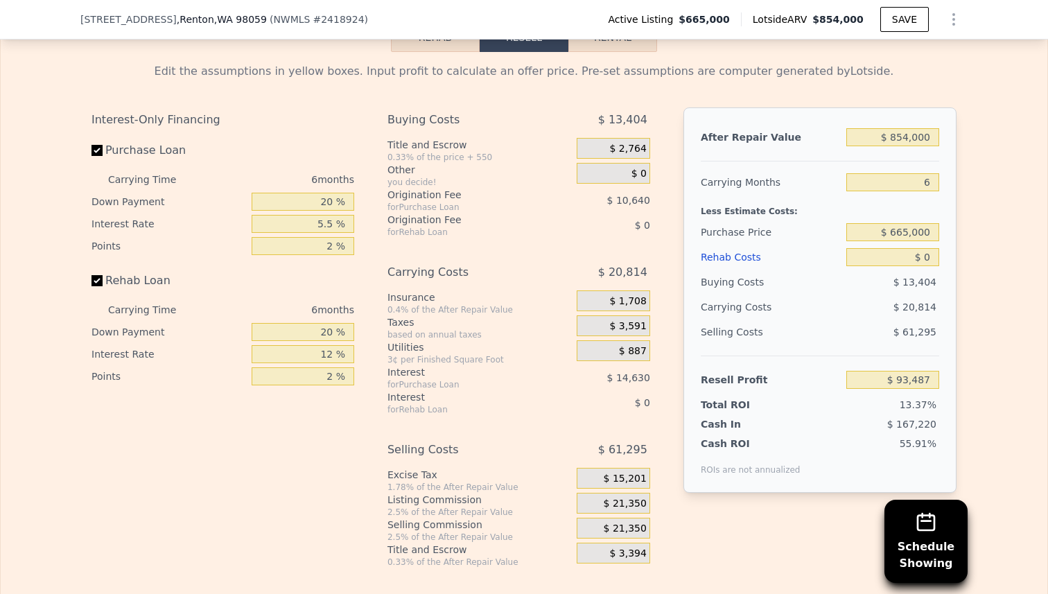
click at [560, 223] on div "$ 0" at bounding box center [598, 225] width 103 height 25
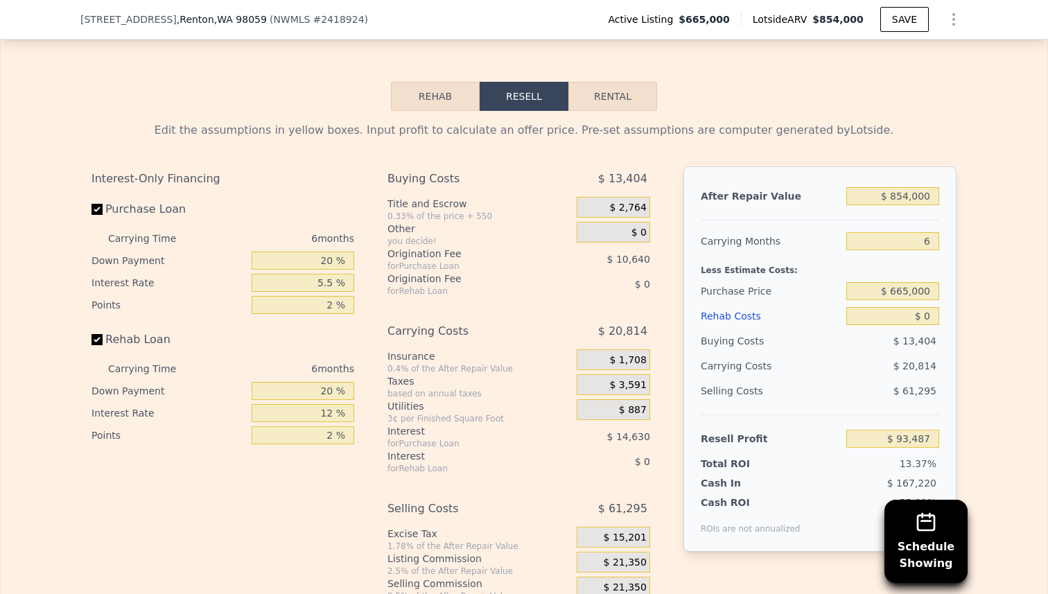
scroll to position [2203, 0]
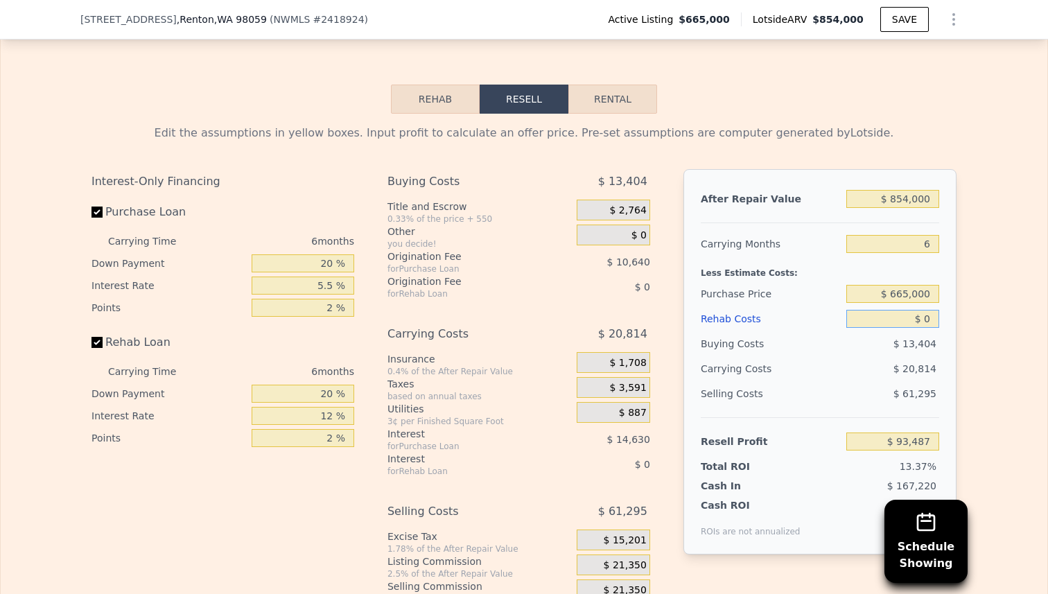
drag, startPoint x: 929, startPoint y: 320, endPoint x: 902, endPoint y: 320, distance: 27.0
click at [903, 320] on input "$ 0" at bounding box center [892, 319] width 93 height 18
type input "$ 1"
type input "$ 93,486"
type input "$ 10"
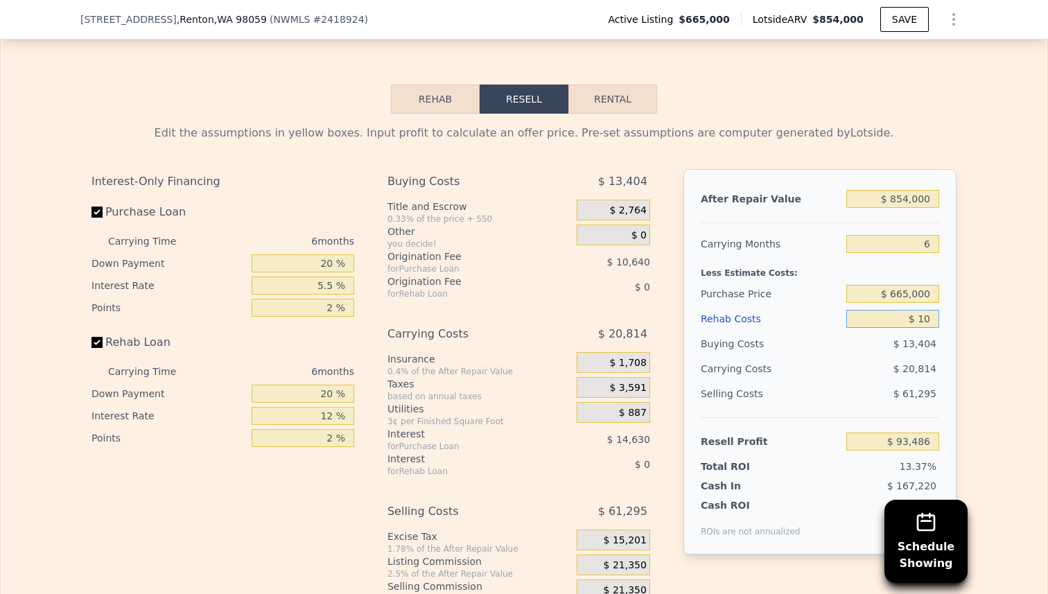
type input "$ 93,477"
type input "$ 100"
type input "$ 93,379"
type input "$ 1,000"
type input "$ 92,423"
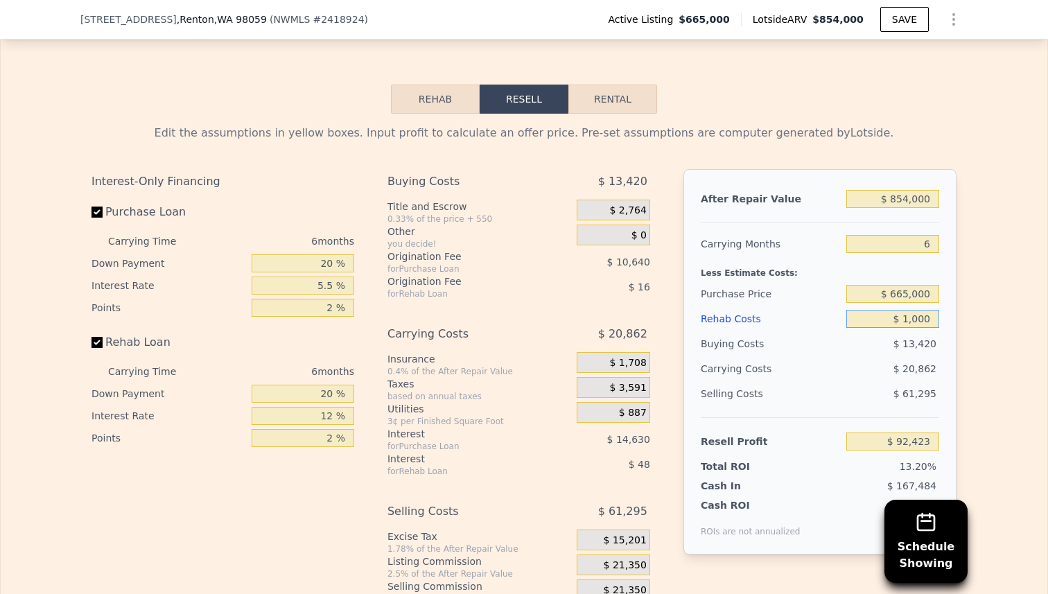
type input "$ 10,000"
type input "$ 82,847"
type input "$ 100,000"
type input "-$ 12,913"
type input "$ 100,000"
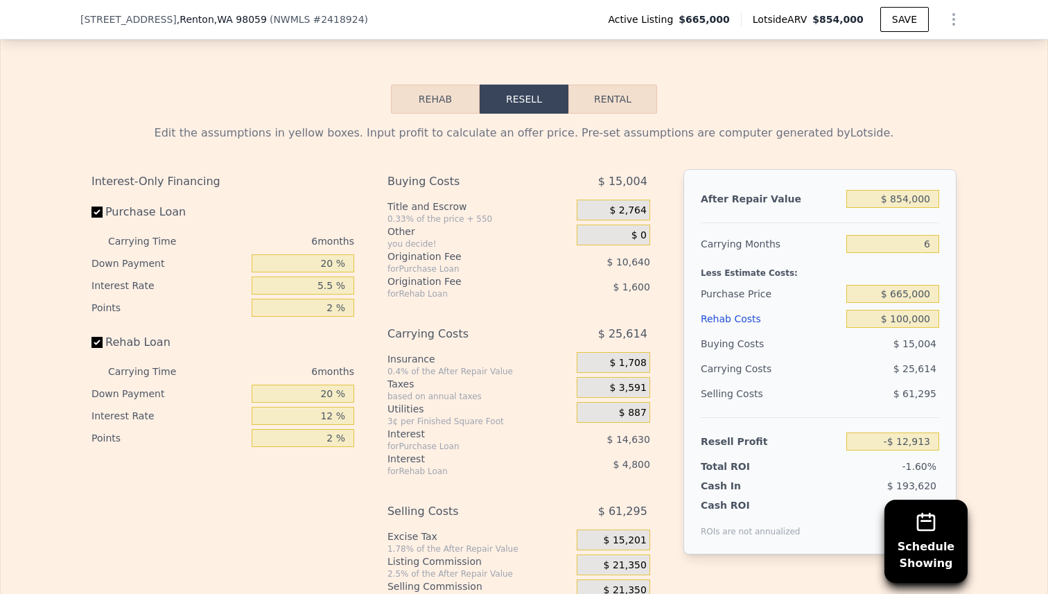
click at [818, 387] on div "Selling Costs" at bounding box center [770, 393] width 140 height 25
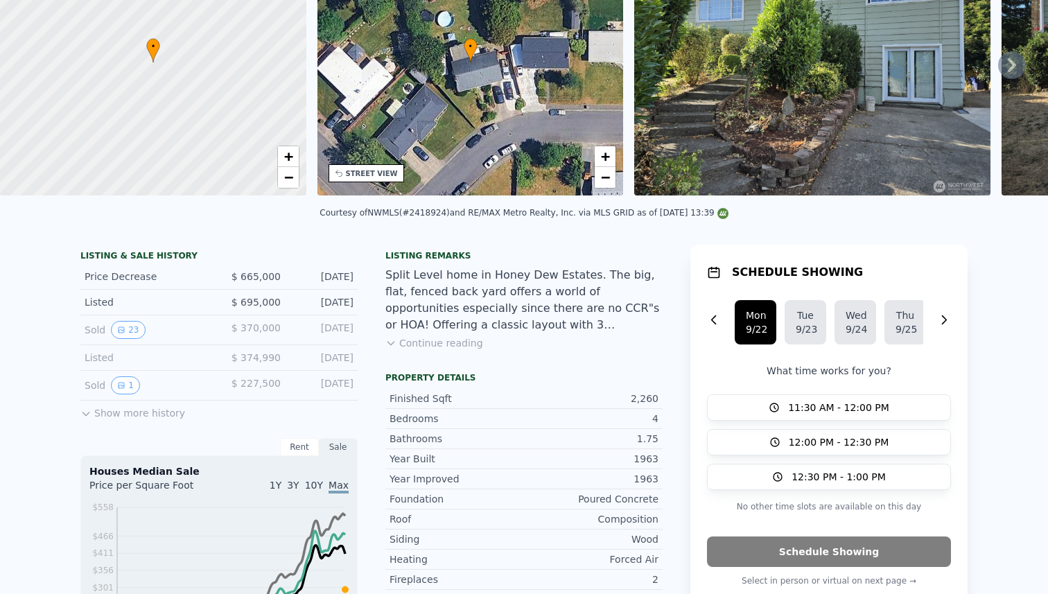
scroll to position [0, 0]
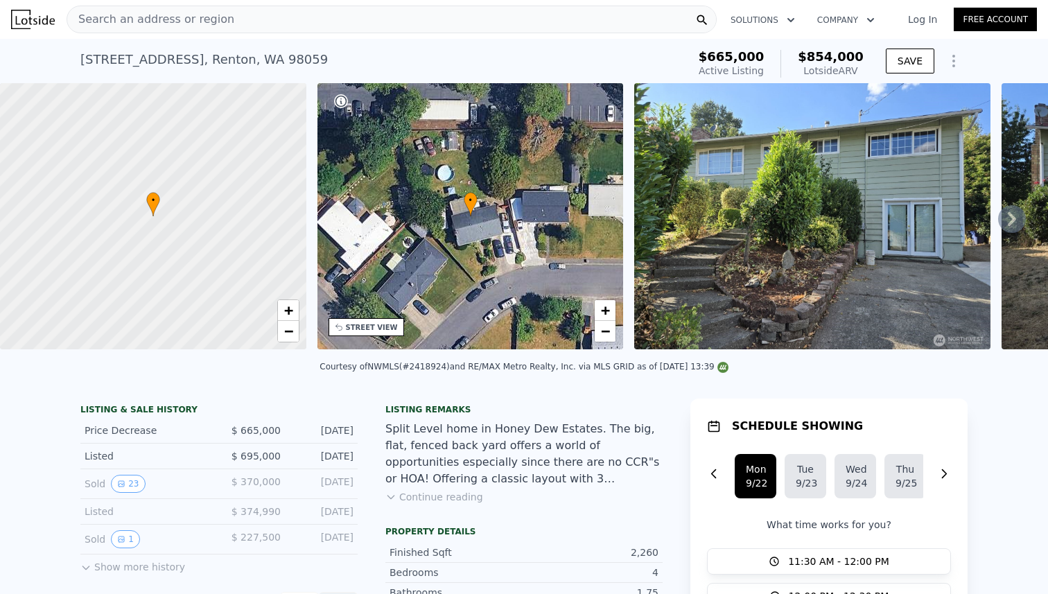
click at [369, 19] on div "Search an address or region" at bounding box center [392, 20] width 650 height 28
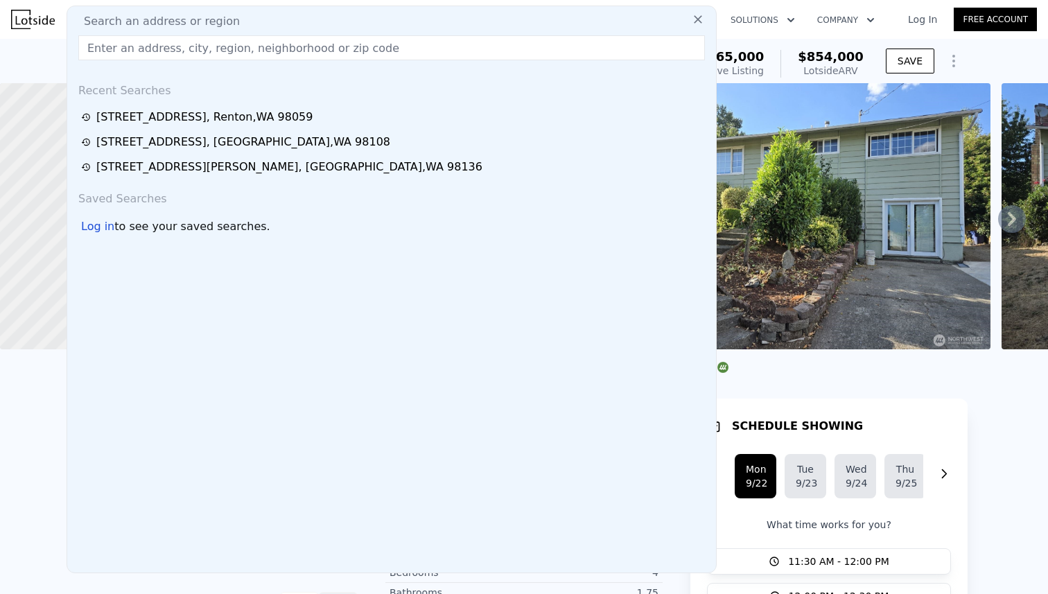
click at [358, 47] on input "text" at bounding box center [391, 47] width 626 height 25
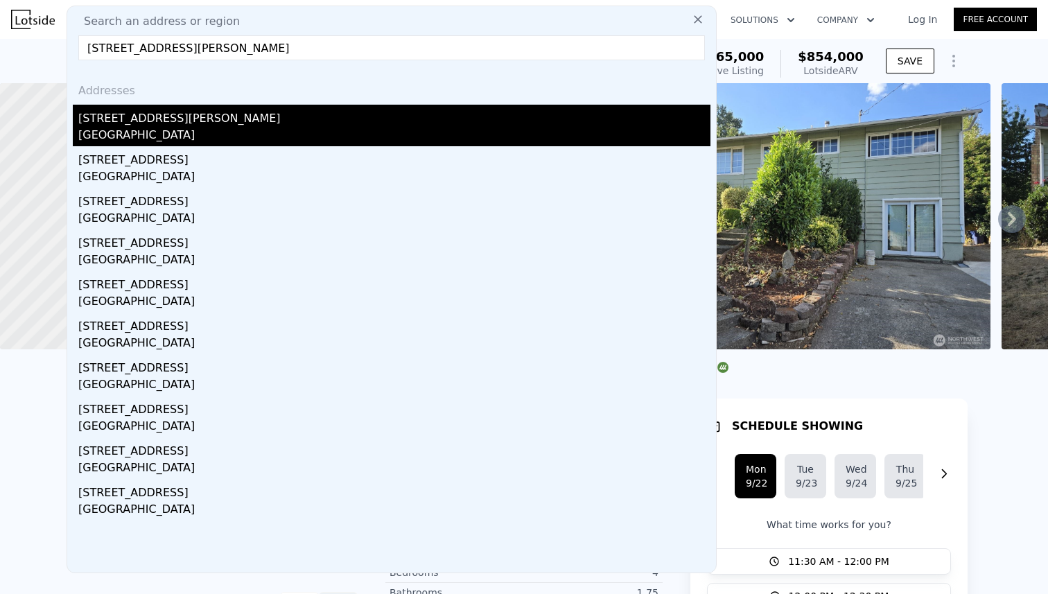
type input "[STREET_ADDRESS][PERSON_NAME]"
click at [276, 120] on div "[STREET_ADDRESS][PERSON_NAME]" at bounding box center [394, 116] width 632 height 22
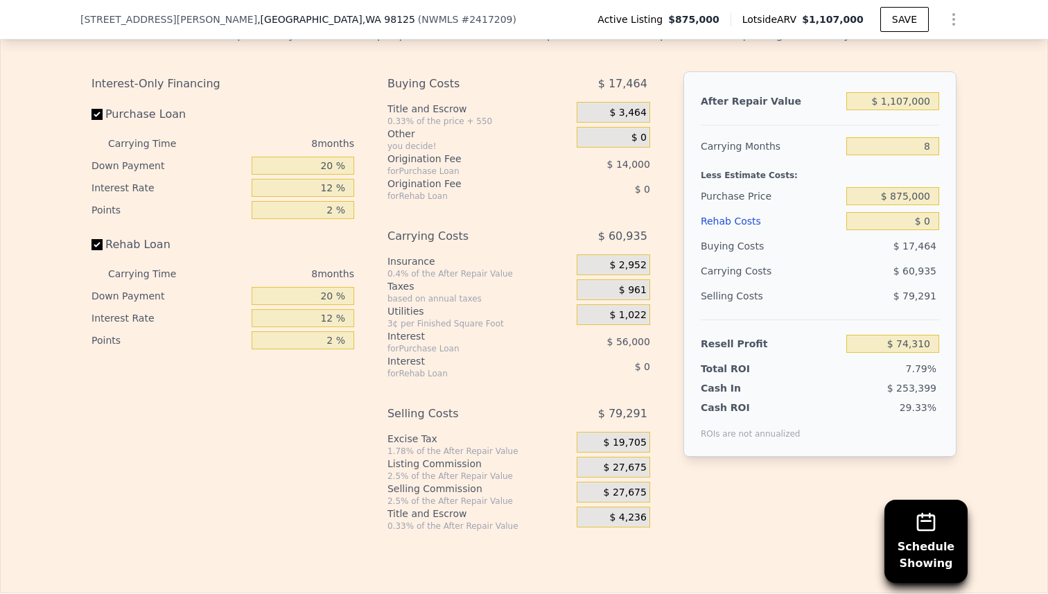
scroll to position [2300, 0]
drag, startPoint x: 333, startPoint y: 189, endPoint x: 299, endPoint y: 187, distance: 33.3
click at [301, 187] on input "12 %" at bounding box center [303, 188] width 103 height 18
type input "5. %"
type input "$ 106,974"
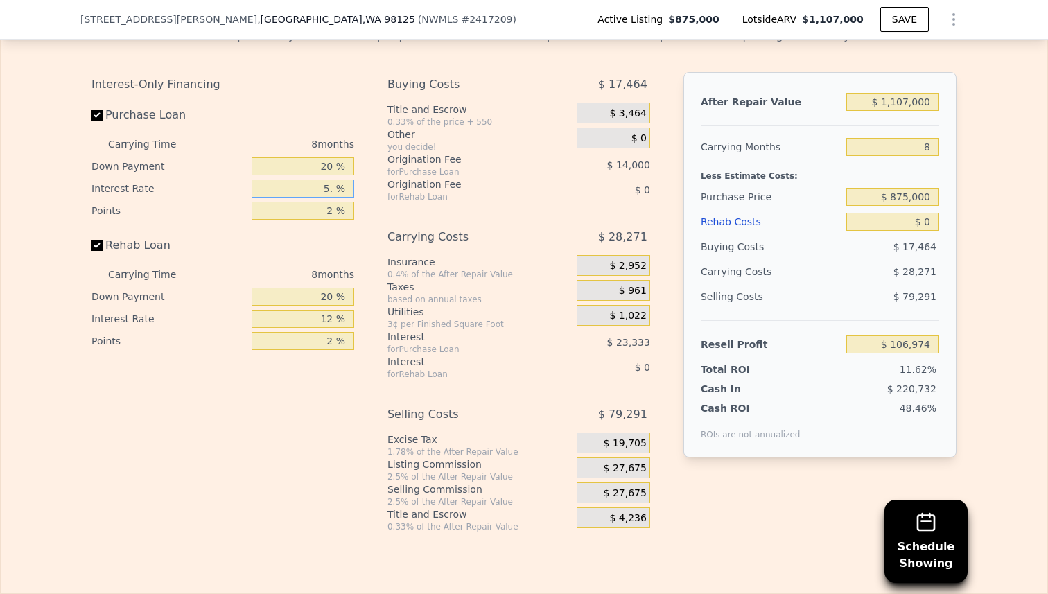
type input "5.5 %"
type input "$ 104,646"
type input "5.5 %"
click at [369, 245] on div "Interest-Only Financing Purchase Loan Carrying Time 8 months Down Payment 20 % …" at bounding box center [523, 302] width 865 height 460
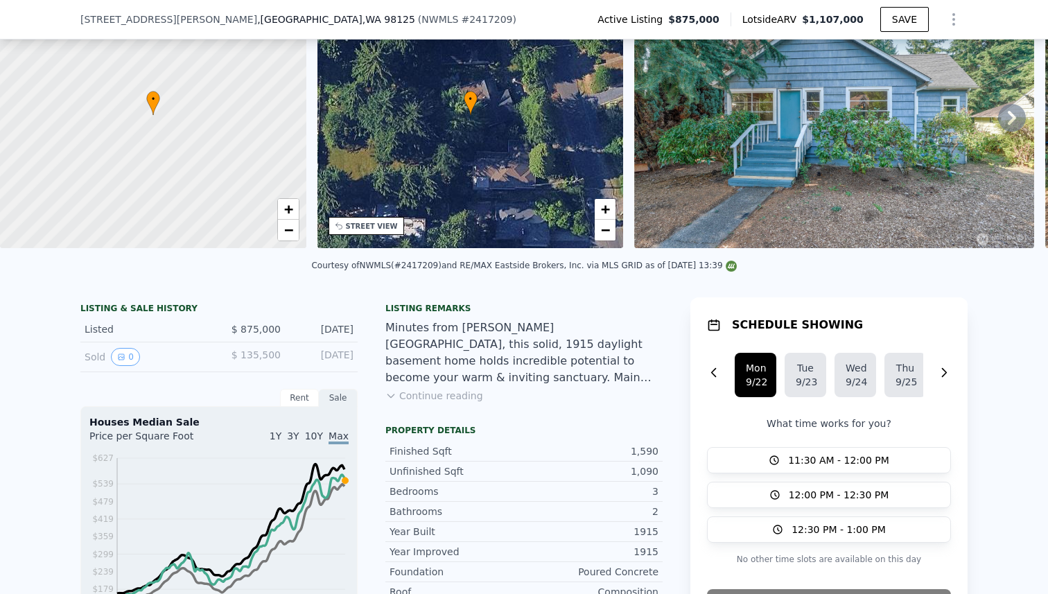
scroll to position [5, 0]
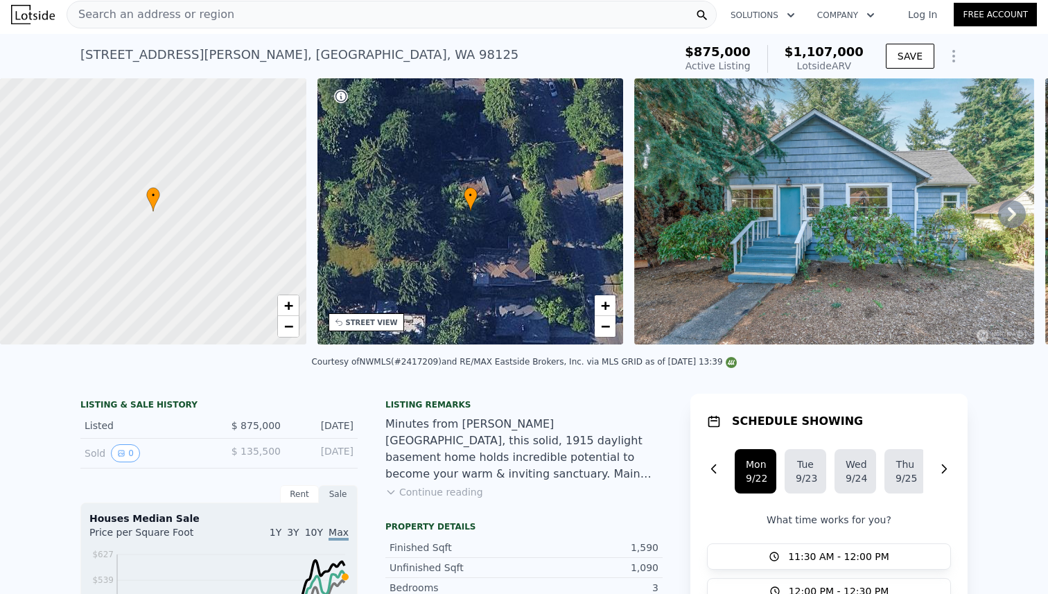
click at [511, 200] on div "• + −" at bounding box center [470, 211] width 306 height 266
click at [844, 229] on img at bounding box center [833, 211] width 399 height 266
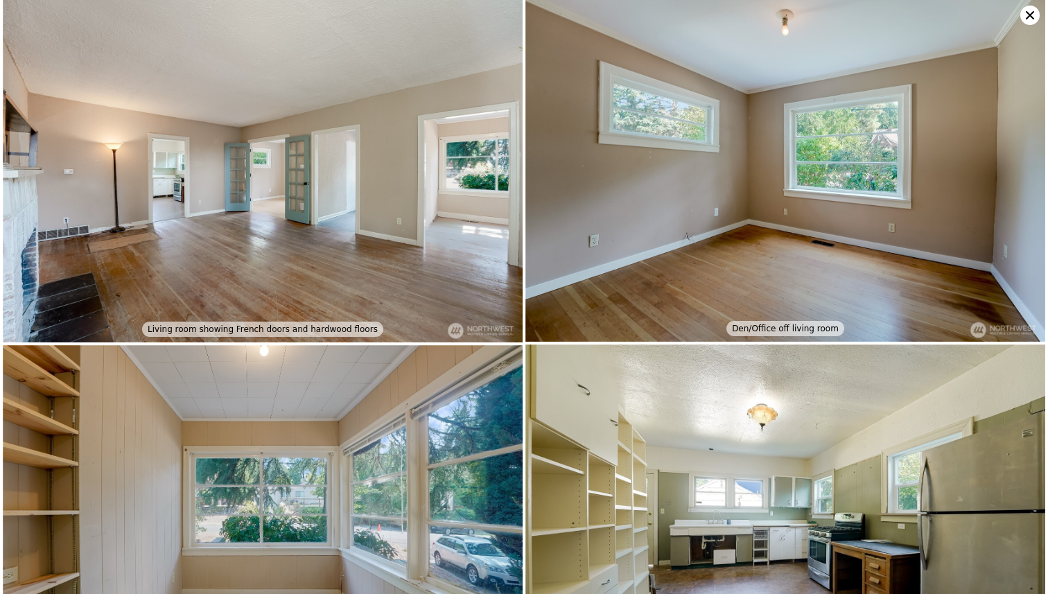
scroll to position [698, 0]
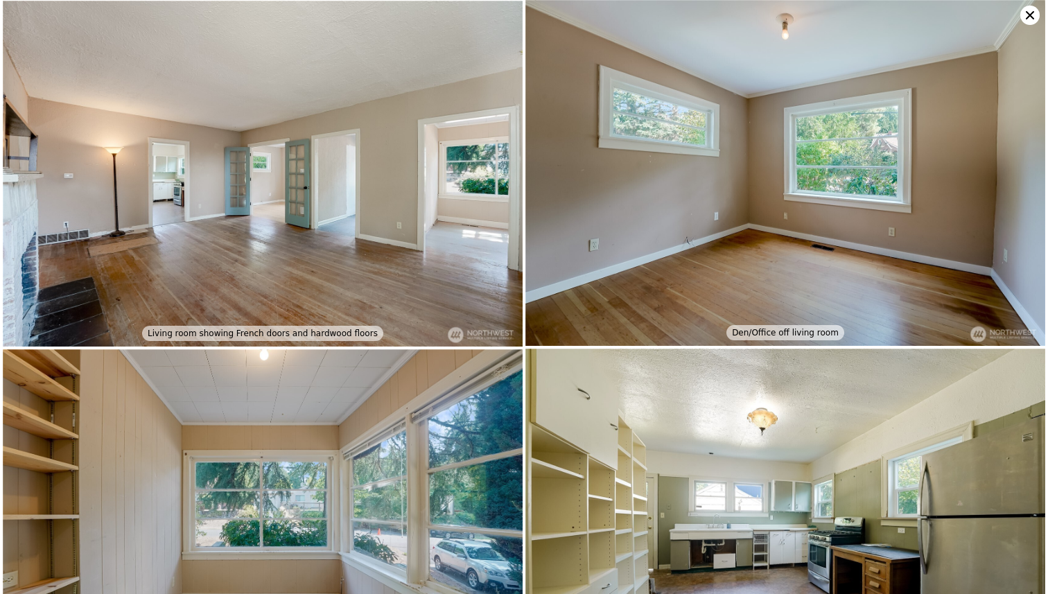
click at [1025, 24] on img at bounding box center [785, 173] width 520 height 346
click at [1032, 10] on icon at bounding box center [1029, 15] width 19 height 19
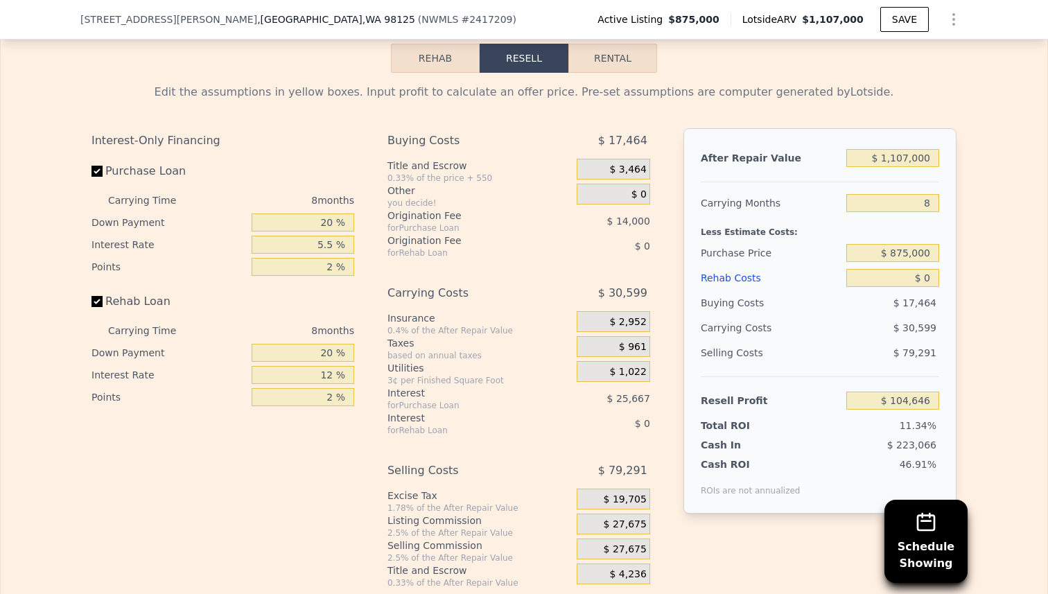
scroll to position [2245, 0]
click at [932, 276] on input "$ 0" at bounding box center [892, 276] width 93 height 18
type input "$ 01"
type input "$ 104,645"
type input "$ 010"
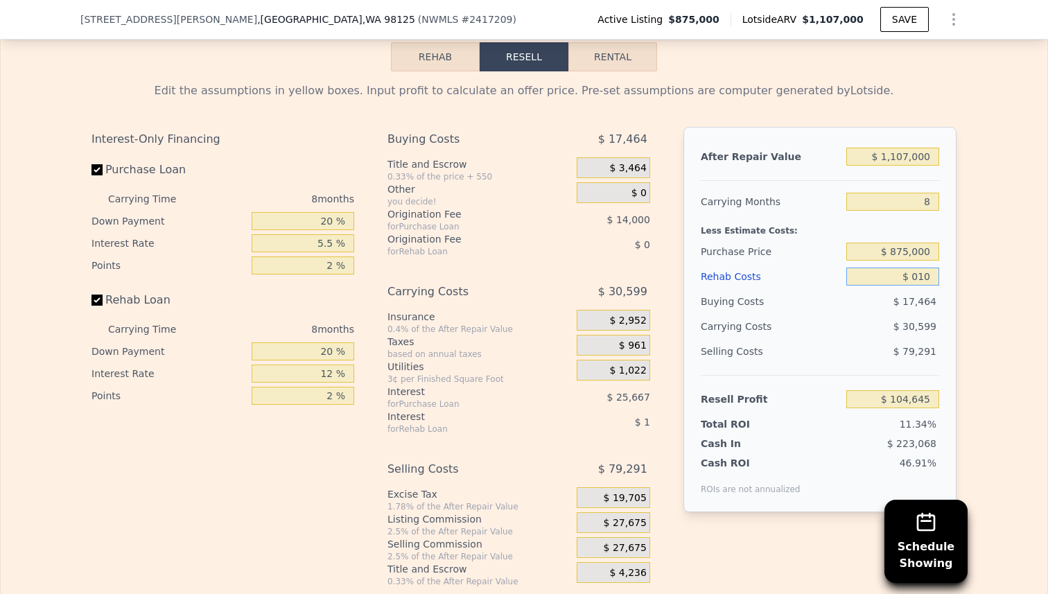
type input "$ 104,636"
type input "$ 0100"
type input "$ 104,536"
type input "$ 01,000"
type input "$ 103,566"
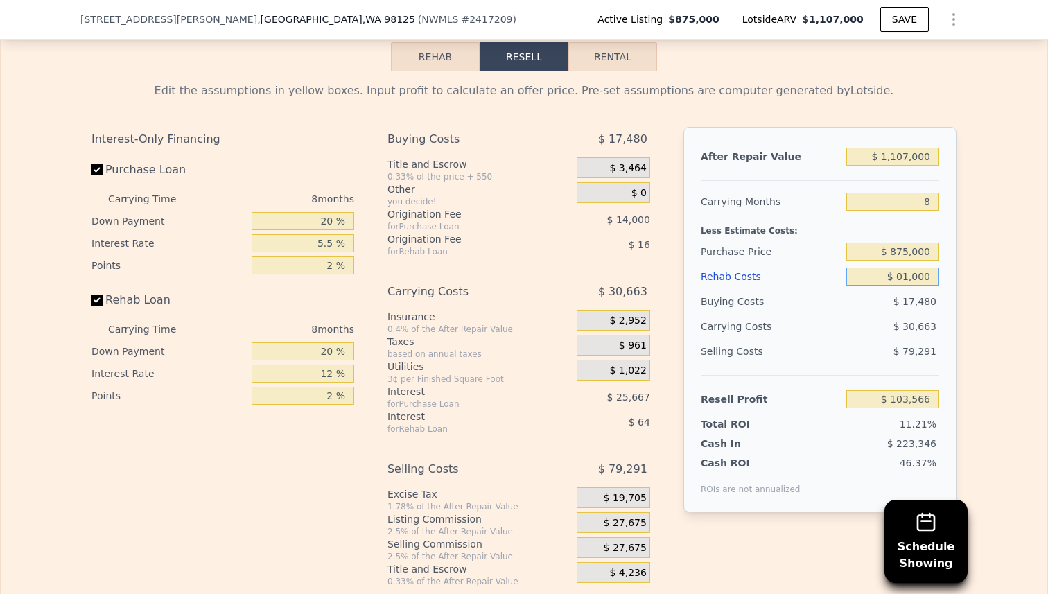
type input "$ 010,000"
type input "$ 93,846"
type input "$ 0100,000"
type input "-$ 3,354"
click at [980, 353] on div "Edit the assumptions in yellow boxes. Input profit to calculate an offer price.…" at bounding box center [524, 328] width 1046 height 515
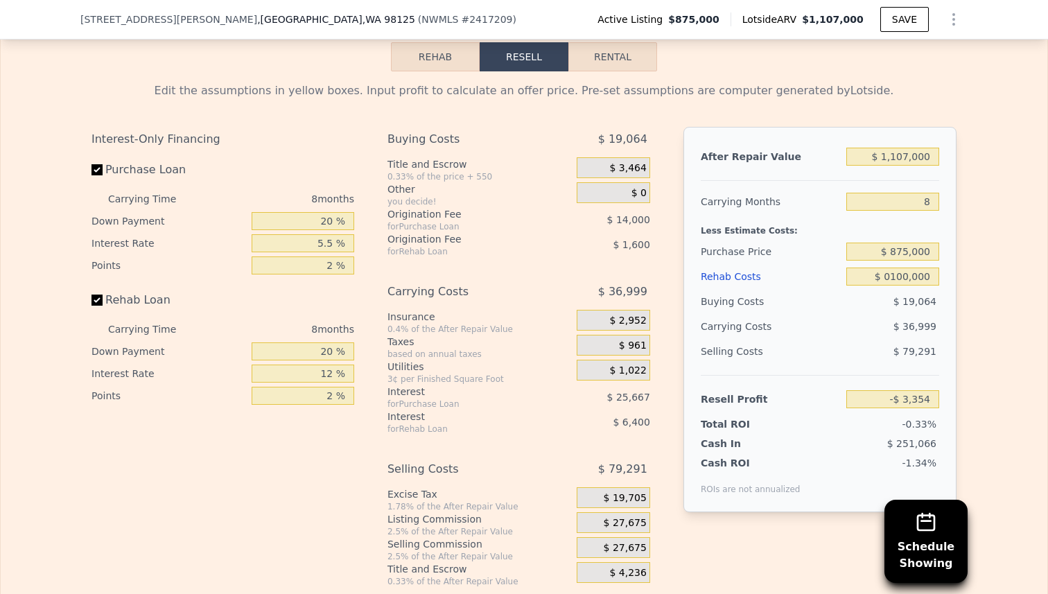
type input "$ 100,000"
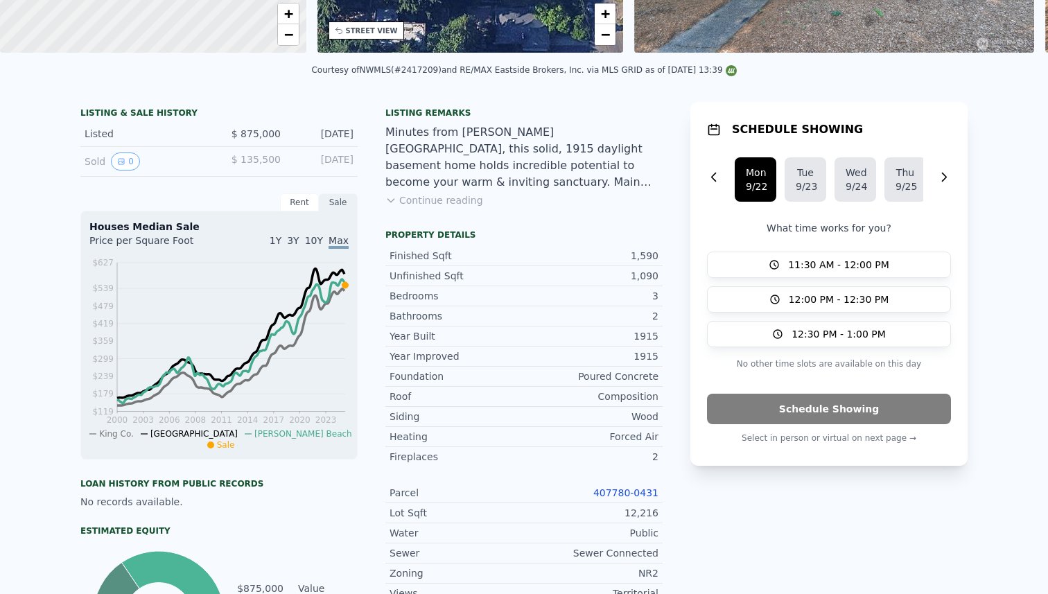
scroll to position [0, 0]
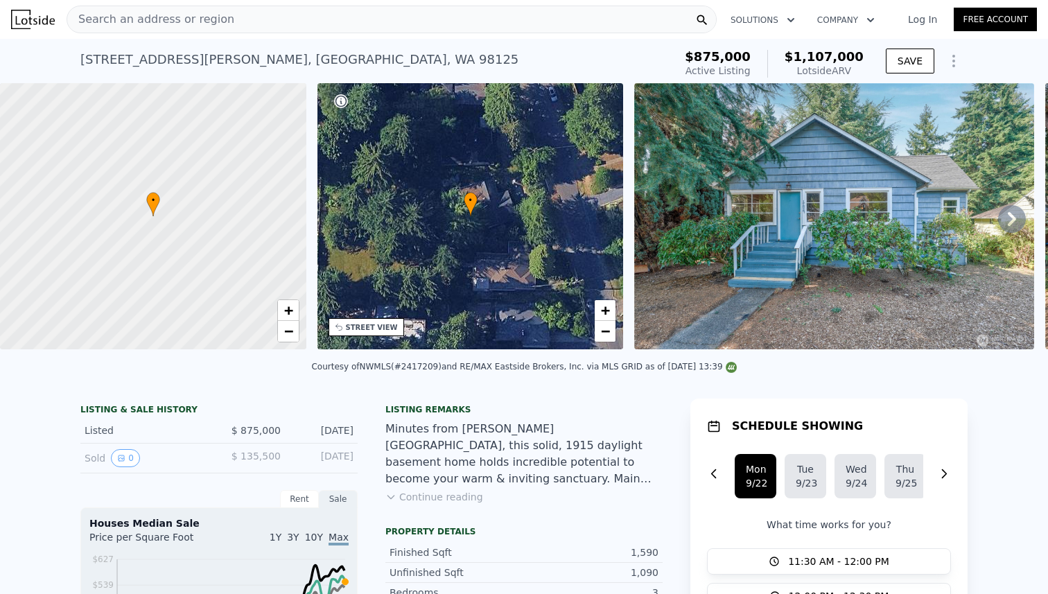
click at [289, 21] on div "Search an address or region" at bounding box center [392, 20] width 650 height 28
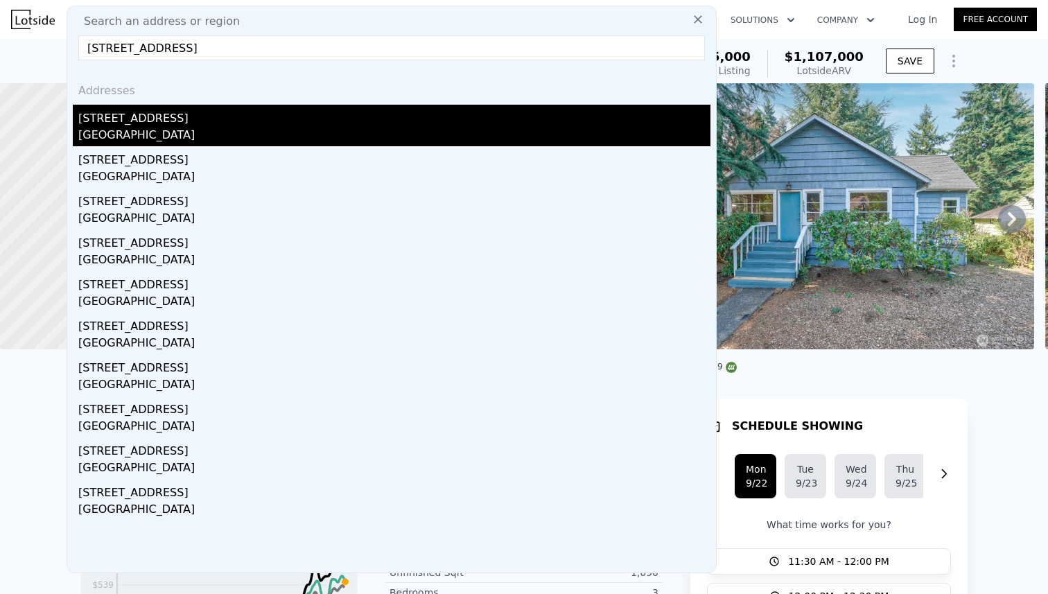
type input "[STREET_ADDRESS]"
click at [231, 133] on div "[GEOGRAPHIC_DATA]" at bounding box center [394, 136] width 632 height 19
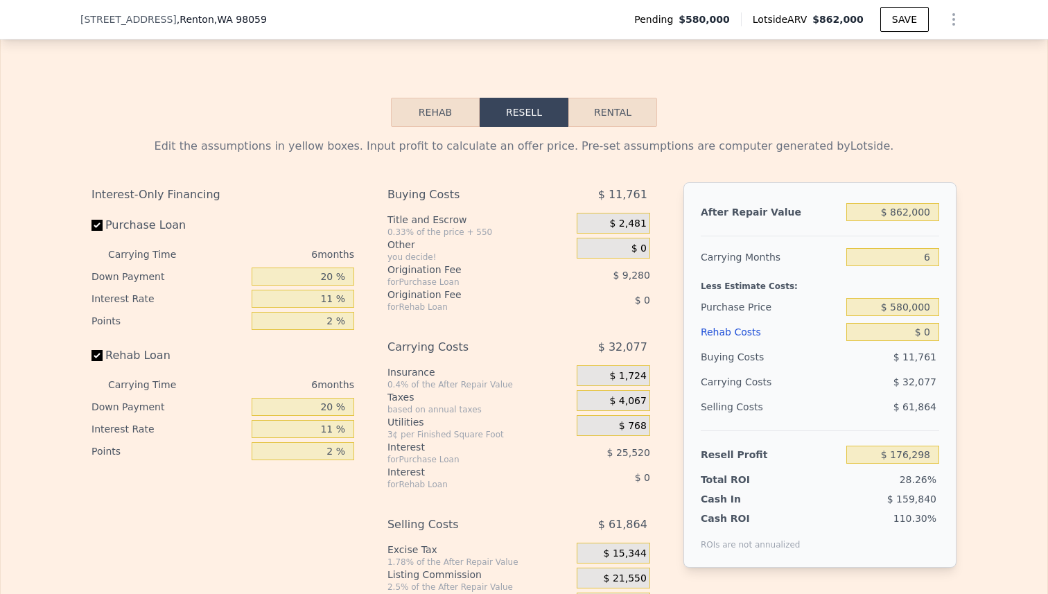
scroll to position [1950, 0]
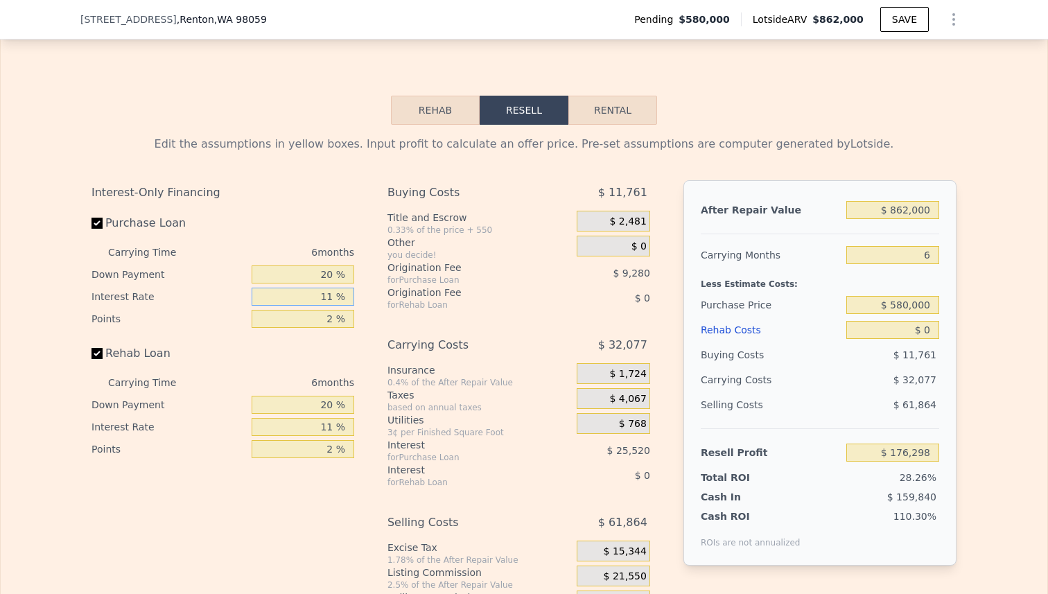
drag, startPoint x: 334, startPoint y: 297, endPoint x: 312, endPoint y: 297, distance: 22.2
click at [312, 297] on input "11 %" at bounding box center [303, 297] width 103 height 18
type input "5 %"
type input "$ 190,218"
type input "5.5 %"
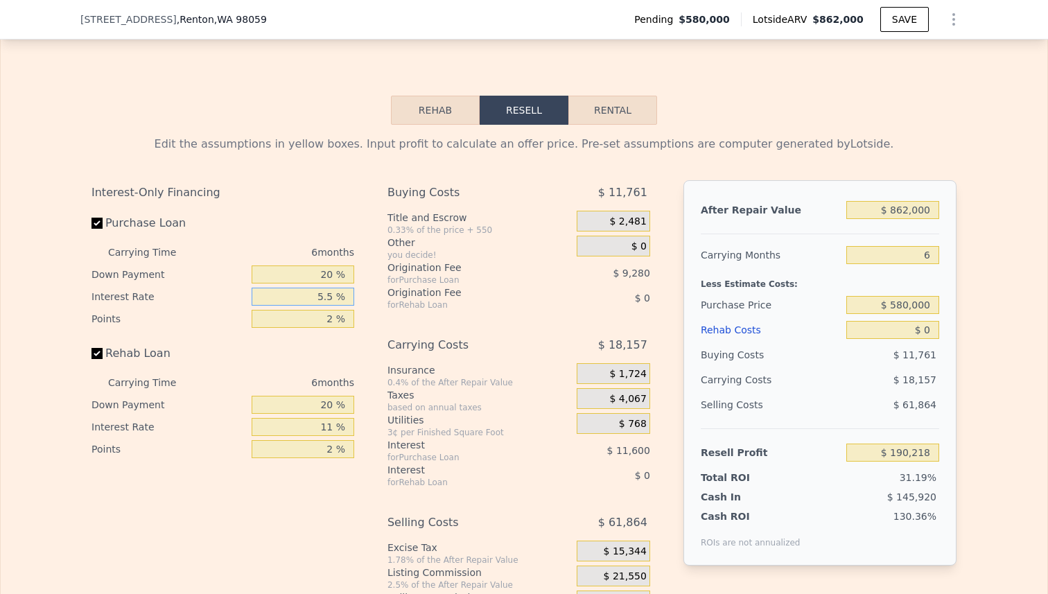
type input "$ 189,054"
type input "5.5 %"
click at [998, 296] on div "Edit the assumptions in yellow boxes. Input profit to calculate an offer price.…" at bounding box center [524, 382] width 1046 height 515
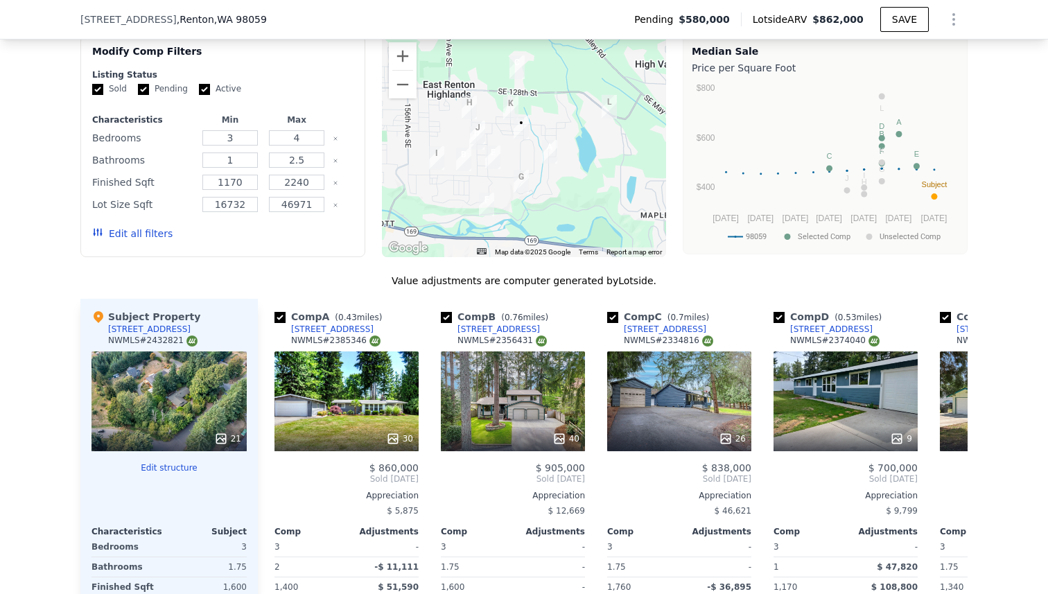
scroll to position [961, 0]
